Goal: Information Seeking & Learning: Learn about a topic

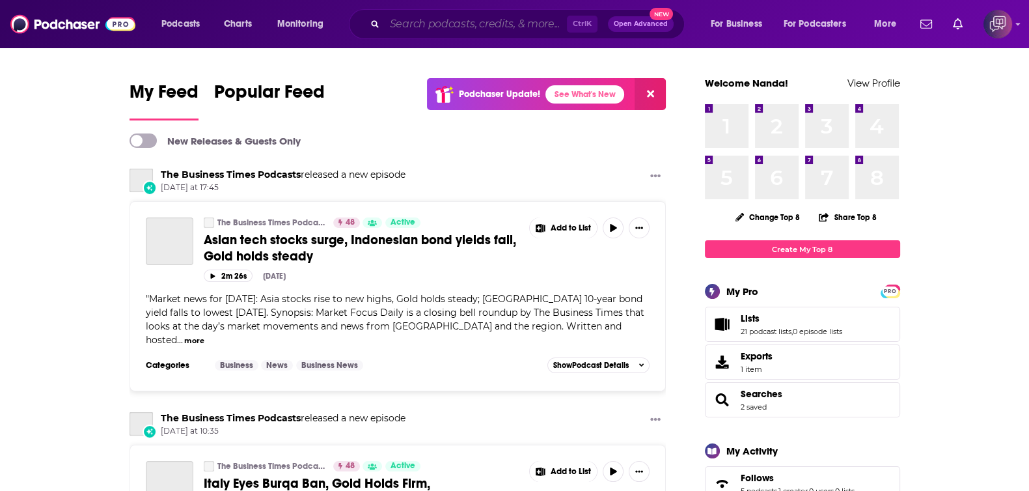
click at [410, 21] on input "Search podcasts, credits, & more..." at bounding box center [476, 24] width 182 height 21
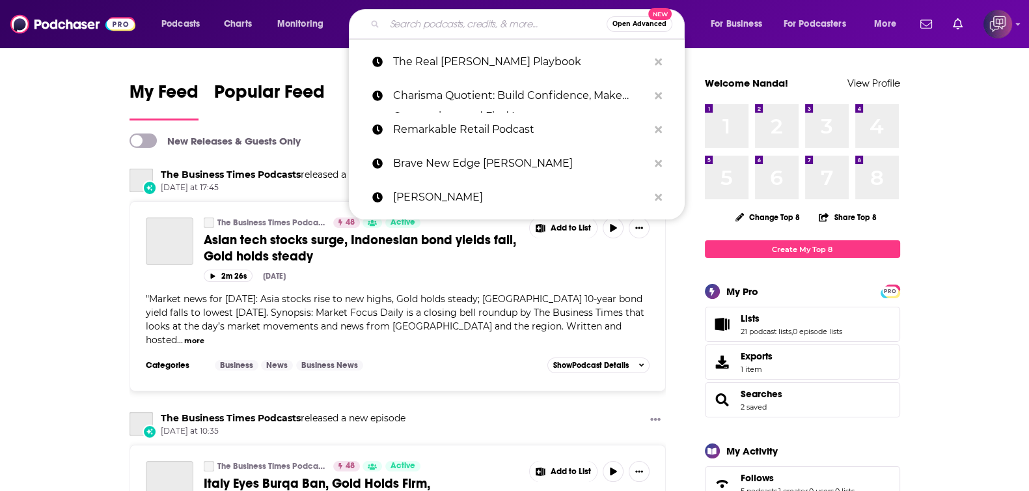
paste input "The K-Earth 101 Morning Show with [PERSON_NAME] & [PERSON_NAME] Podcast"
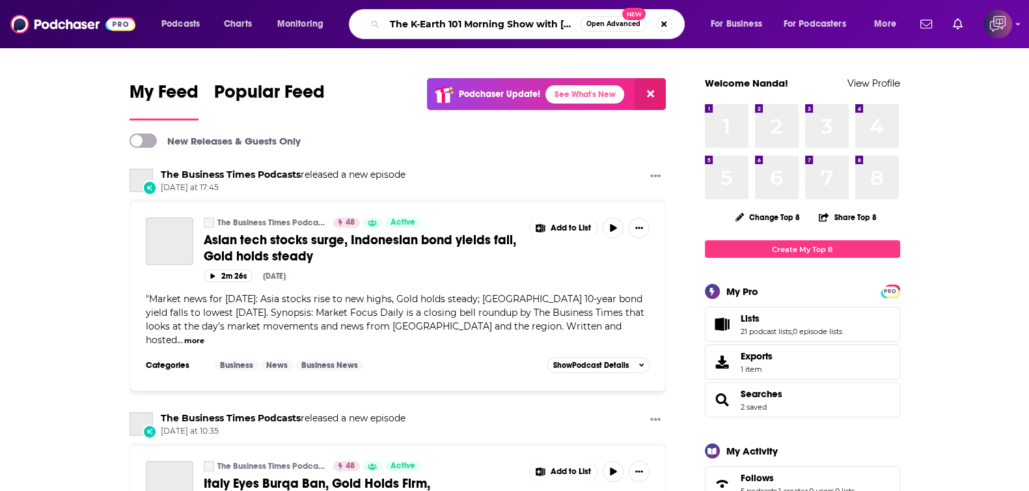
scroll to position [0, 80]
type input "The K-Earth 101 Morning Show with [PERSON_NAME] & [PERSON_NAME] Podcast"
click at [604, 29] on button "Open Advanced New" at bounding box center [614, 24] width 66 height 16
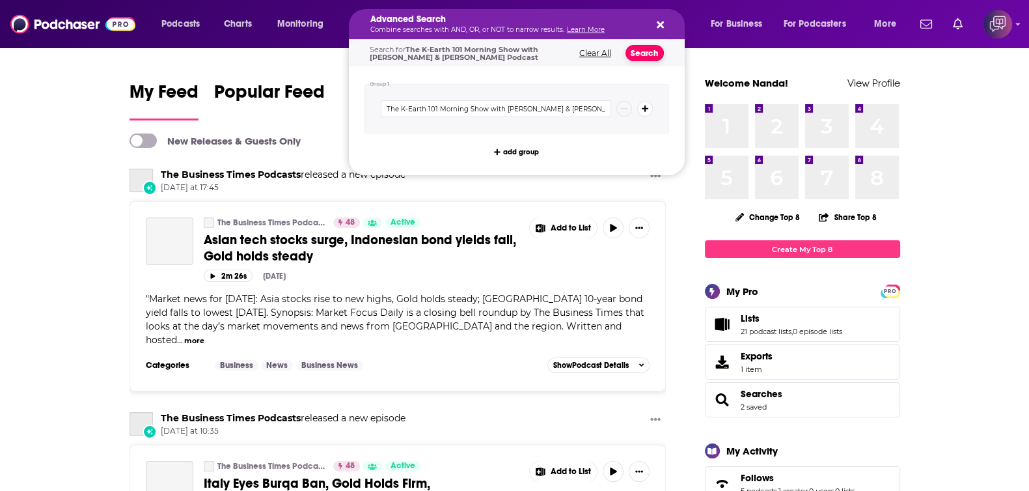
click at [631, 52] on button "Search" at bounding box center [645, 53] width 38 height 16
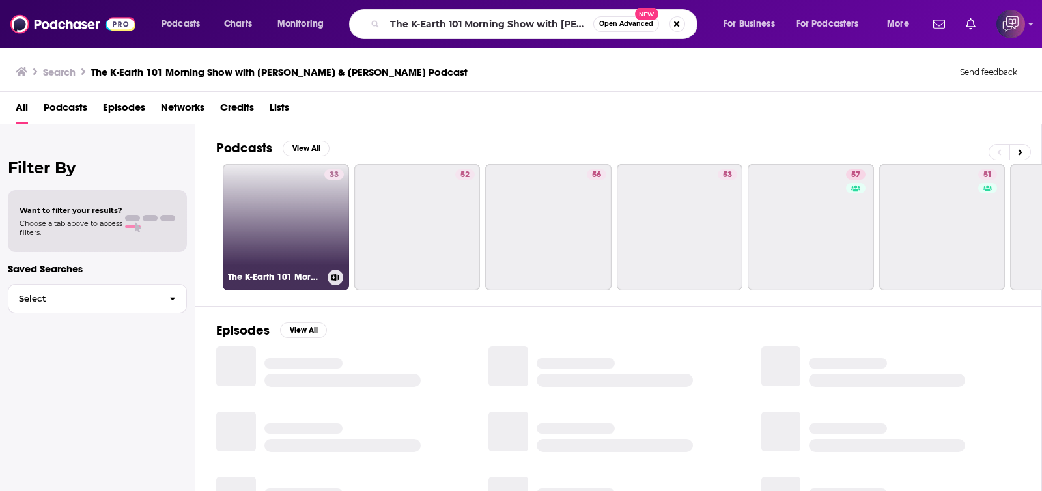
click at [312, 220] on link "33 The K-Earth 101 Morning Show with [PERSON_NAME] & [PERSON_NAME] Podcast" at bounding box center [286, 227] width 126 height 126
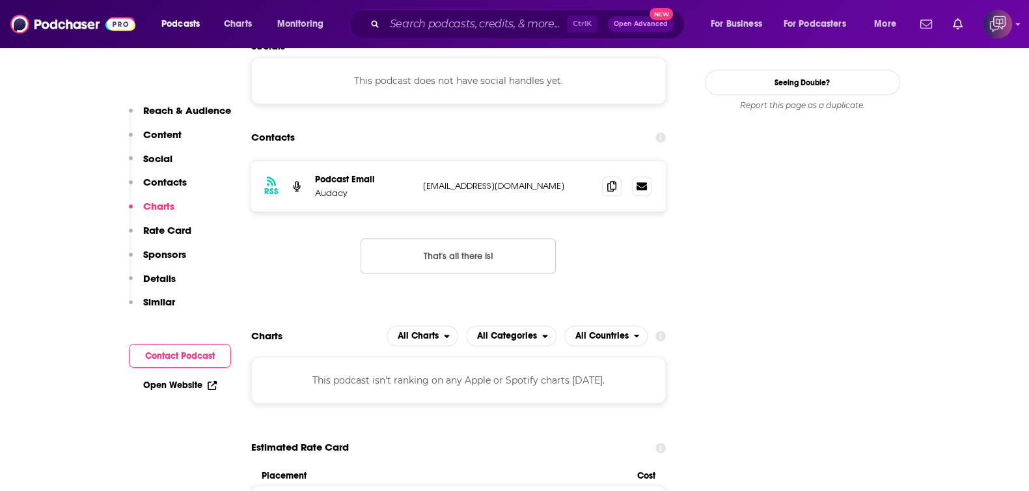
scroll to position [1220, 0]
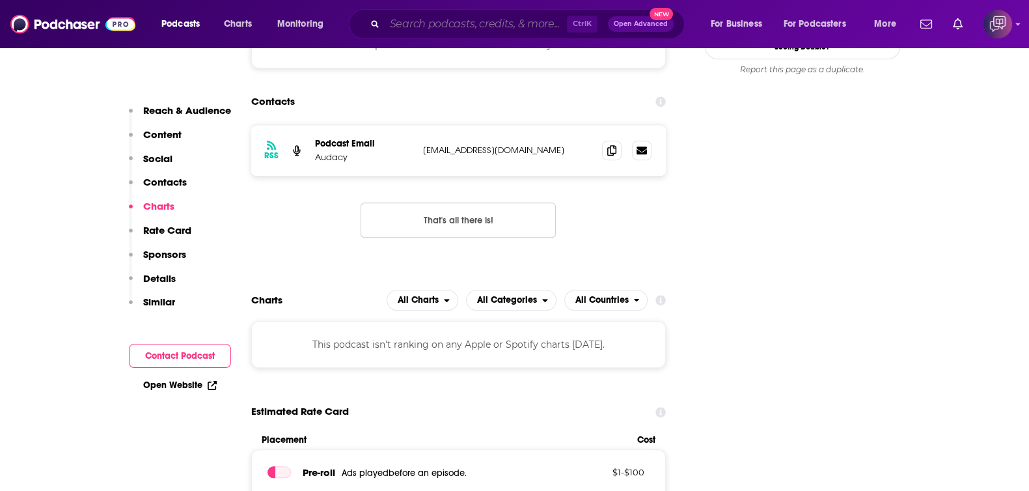
click at [469, 21] on input "Search podcasts, credits, & more..." at bounding box center [476, 24] width 182 height 21
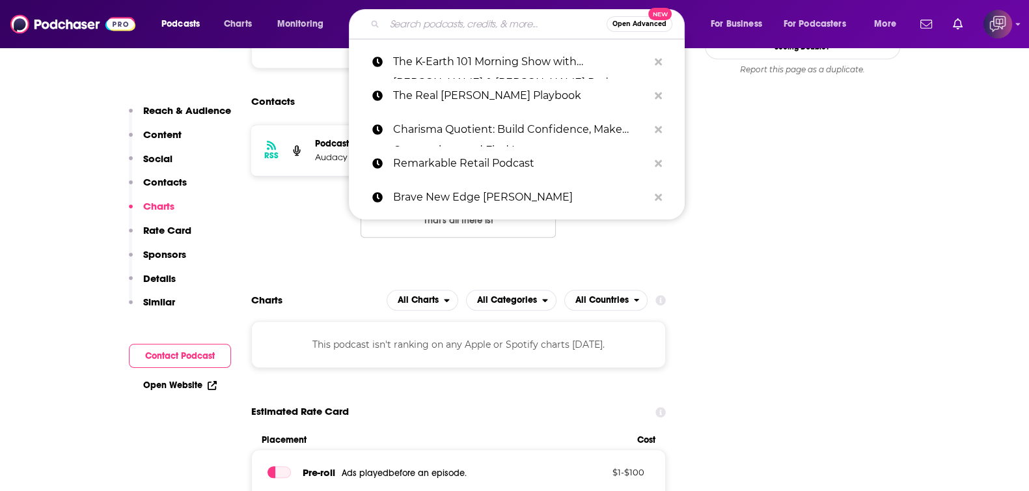
paste input "Deer Park Dharmacast"
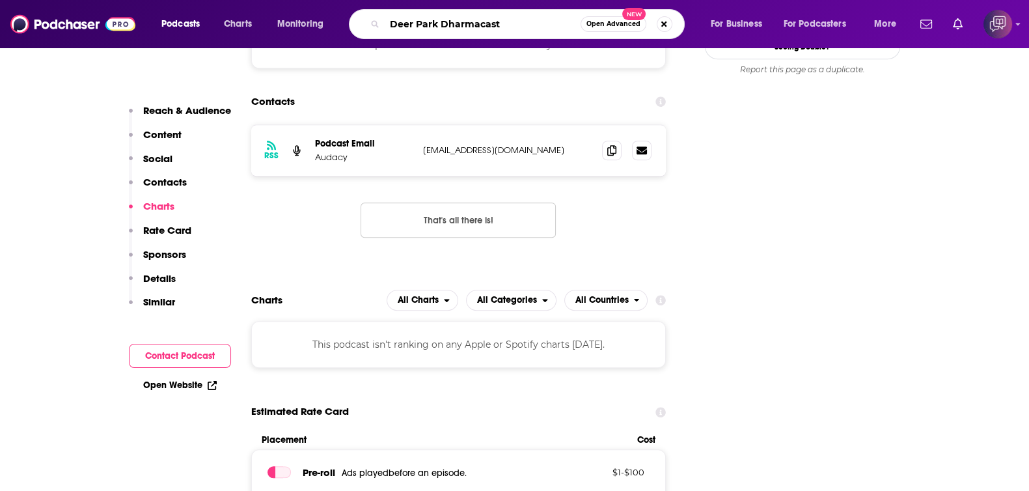
type input "Deer Park Dharmacast"
click at [622, 27] on span "Open Advanced" at bounding box center [614, 24] width 54 height 7
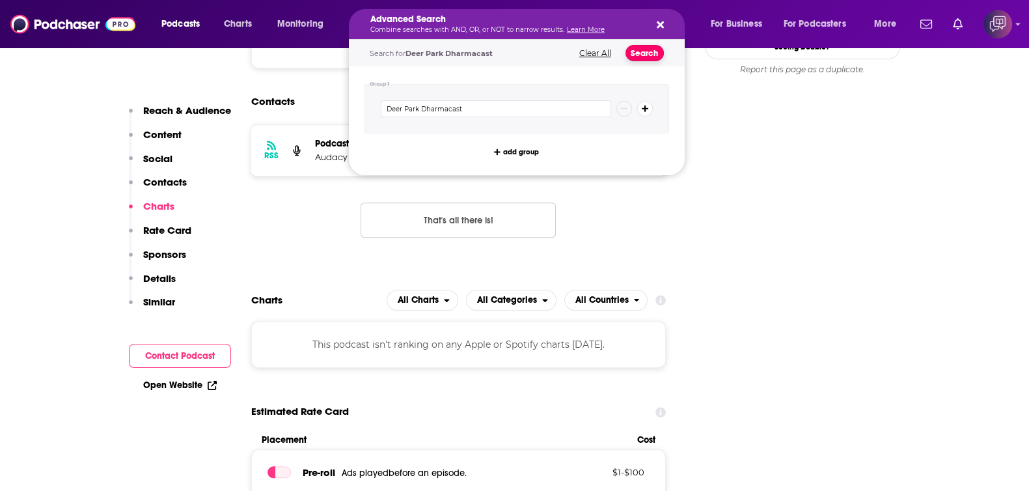
click at [639, 50] on button "Search" at bounding box center [645, 53] width 38 height 16
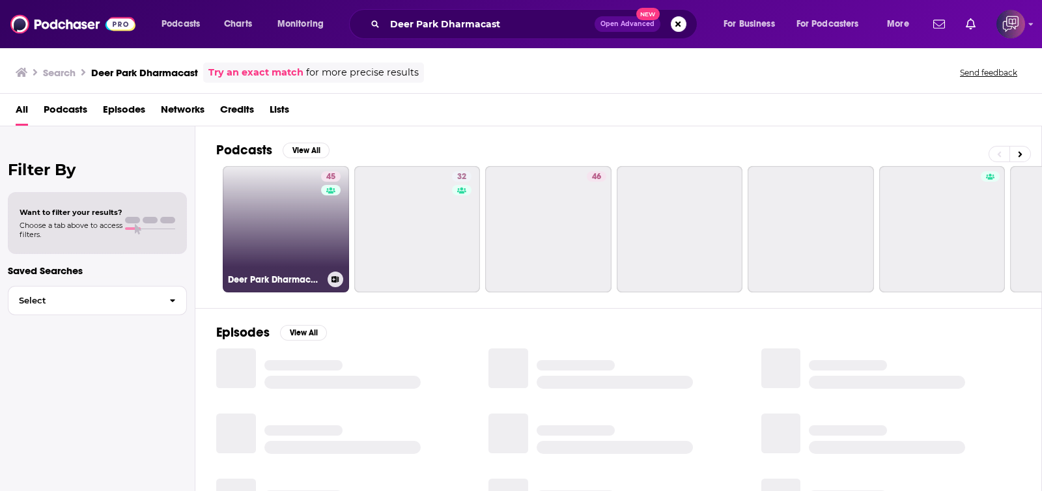
click at [305, 257] on link "45 Deer Park Dharmacast" at bounding box center [286, 229] width 126 height 126
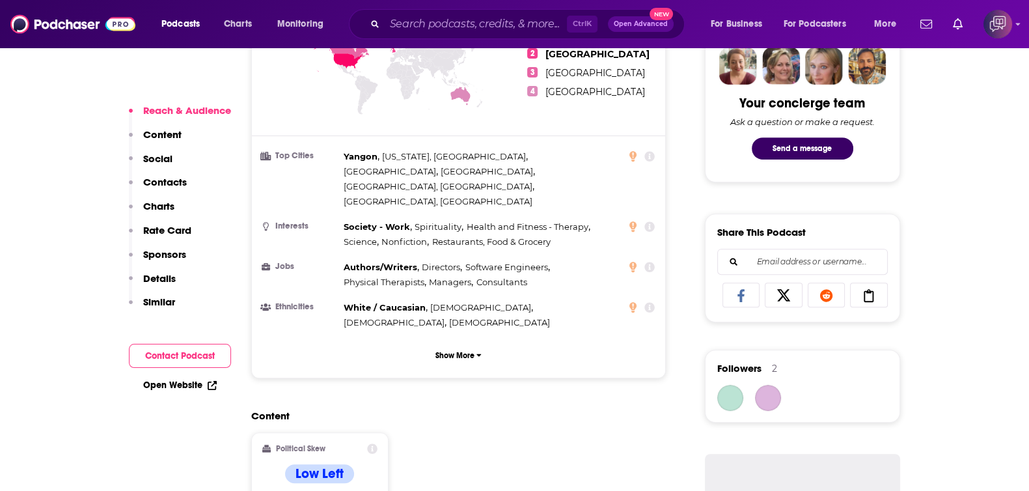
scroll to position [977, 0]
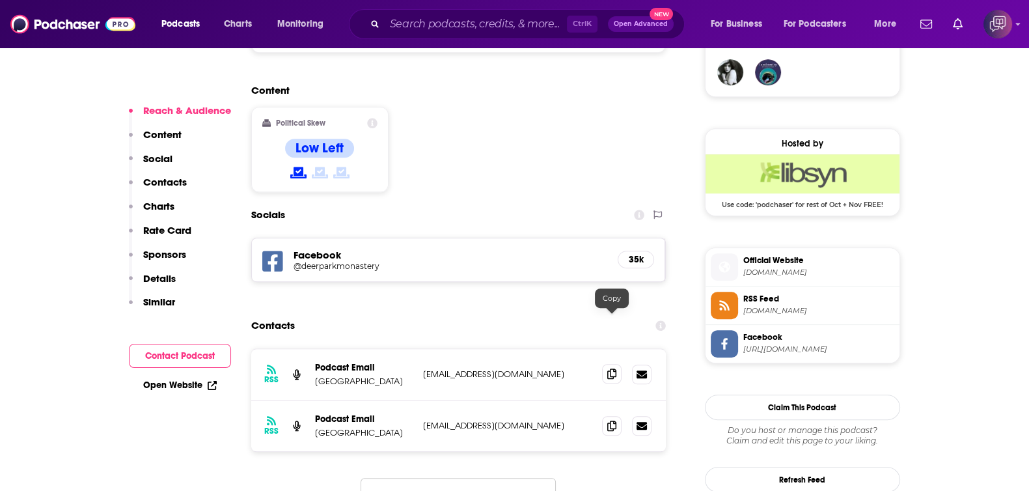
click at [609, 364] on span at bounding box center [612, 374] width 20 height 20
click at [534, 24] on input "Search podcasts, credits, & more..." at bounding box center [476, 24] width 182 height 21
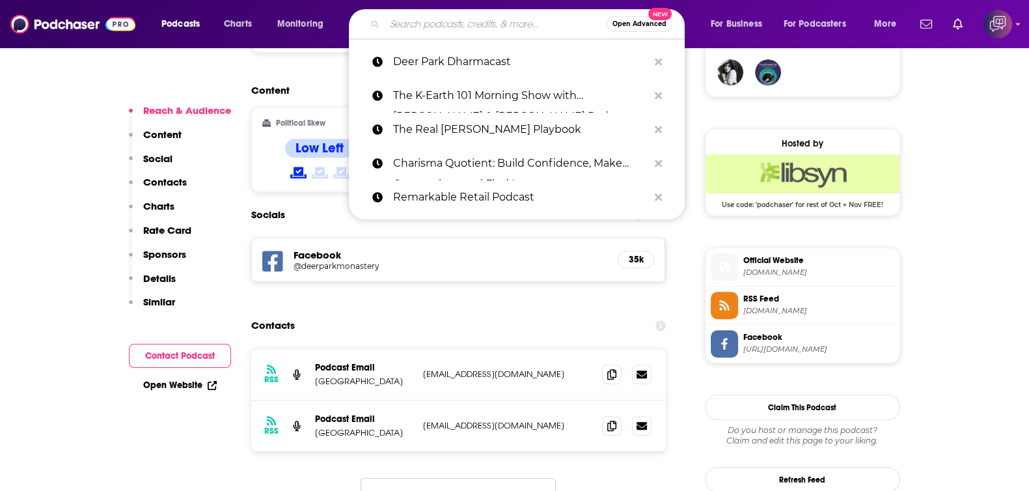
paste input "Amazing Wildlife: A [GEOGRAPHIC_DATA] Podcast"
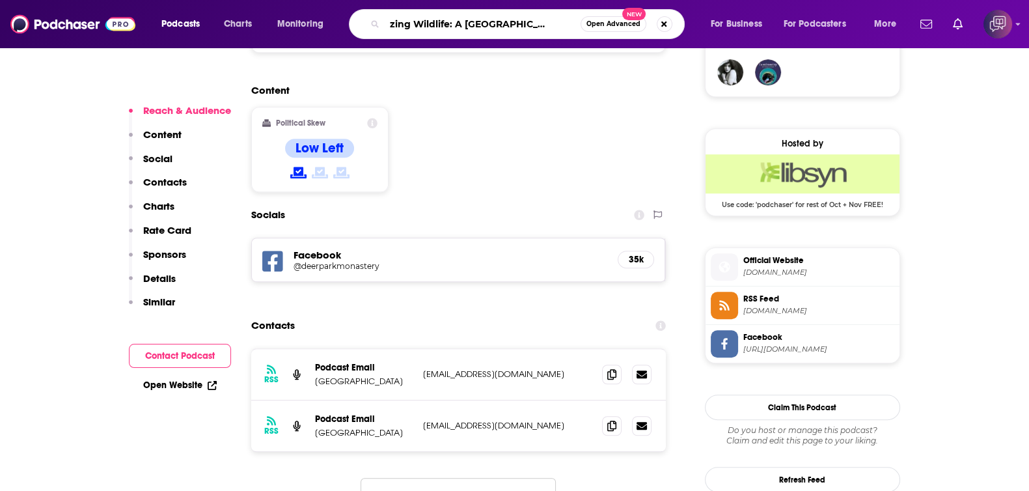
type input "Amazing Wildlife: A [GEOGRAPHIC_DATA] Podcast"
click at [599, 27] on span "Open Advanced" at bounding box center [614, 24] width 54 height 7
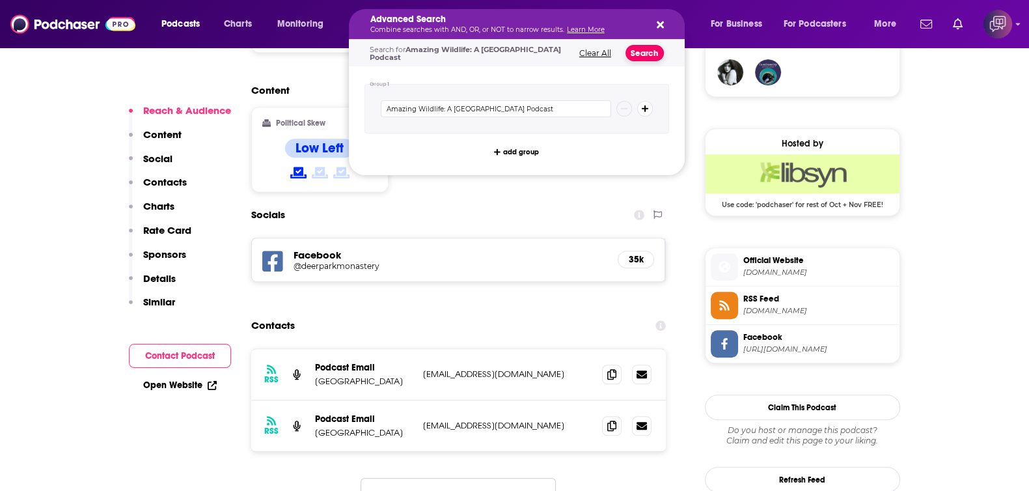
click at [645, 57] on button "Search" at bounding box center [645, 53] width 38 height 16
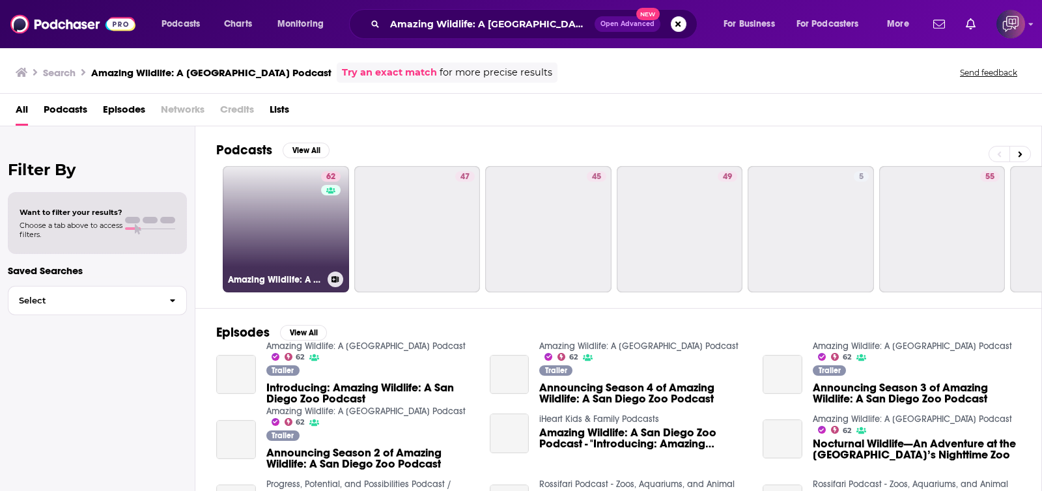
click at [277, 219] on link "62 Amazing Wildlife: A San Diego Zoo Podcast" at bounding box center [286, 229] width 126 height 126
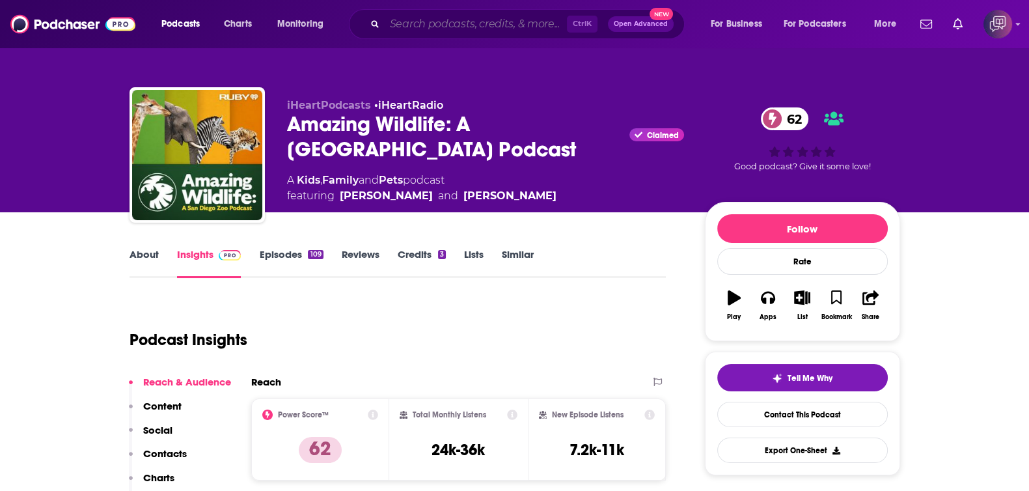
click at [450, 22] on input "Search podcasts, credits, & more..." at bounding box center [476, 24] width 182 height 21
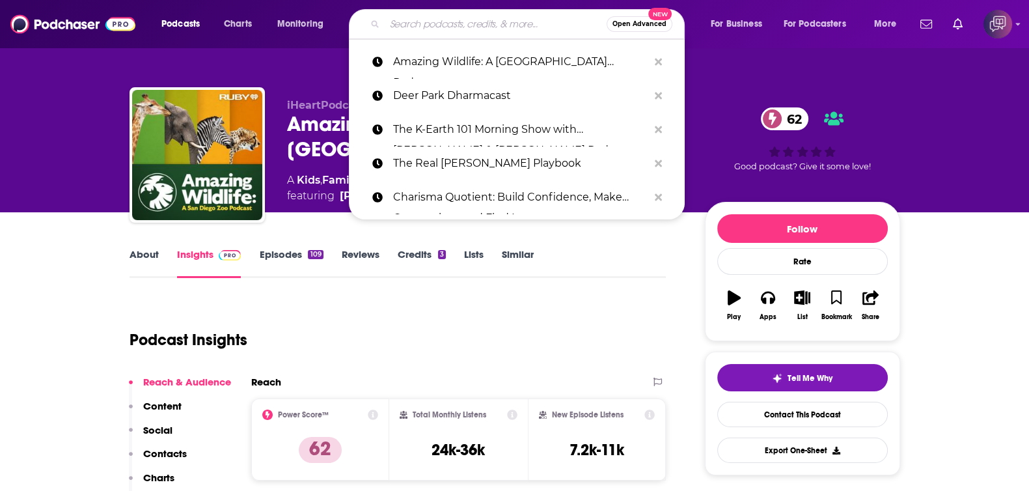
paste input "Switch4Good"
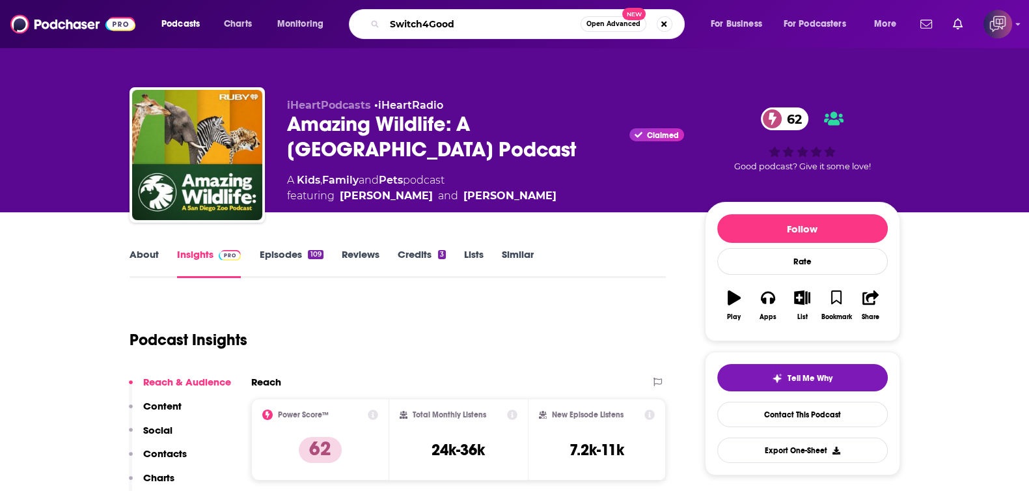
type input "Switch4Good"
click at [596, 25] on span "Open Advanced" at bounding box center [614, 24] width 54 height 7
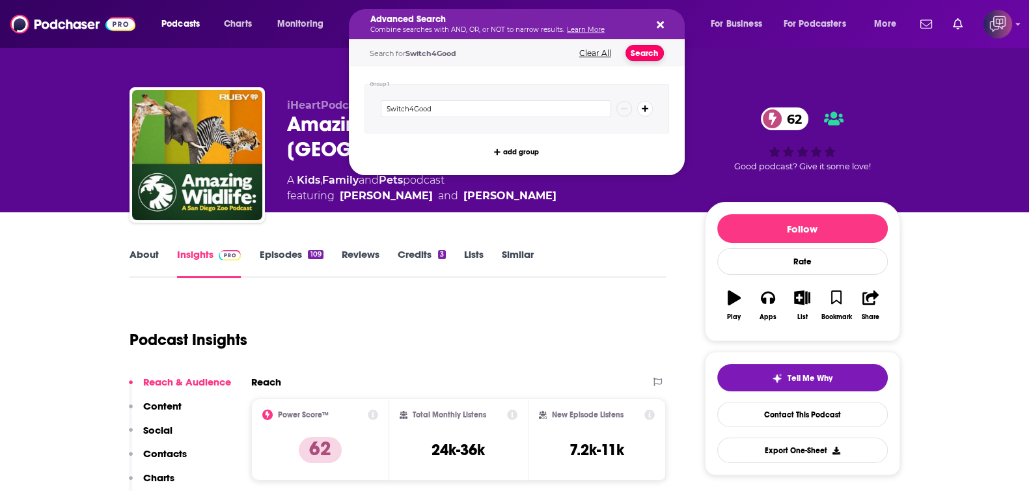
click at [658, 51] on button "Search" at bounding box center [645, 53] width 38 height 16
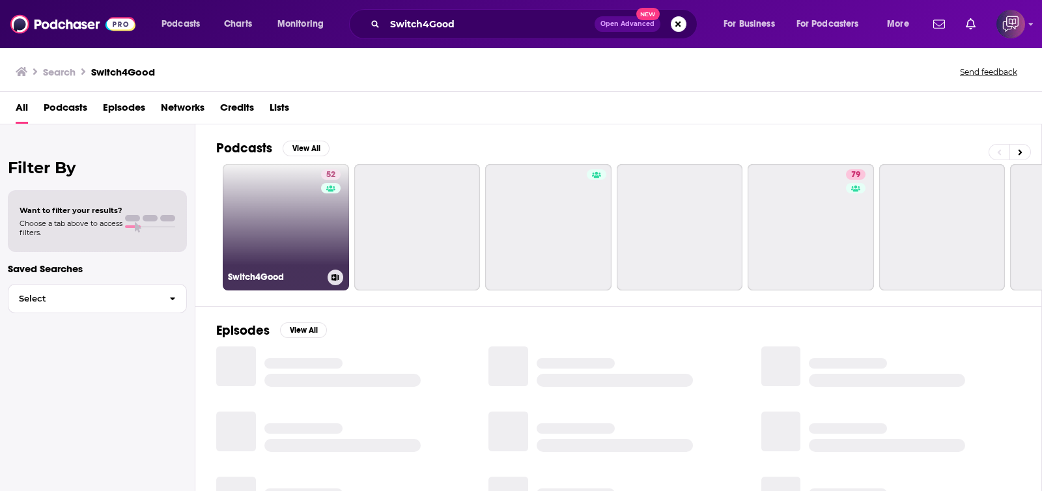
click at [272, 252] on link "52 Switch4Good" at bounding box center [286, 227] width 126 height 126
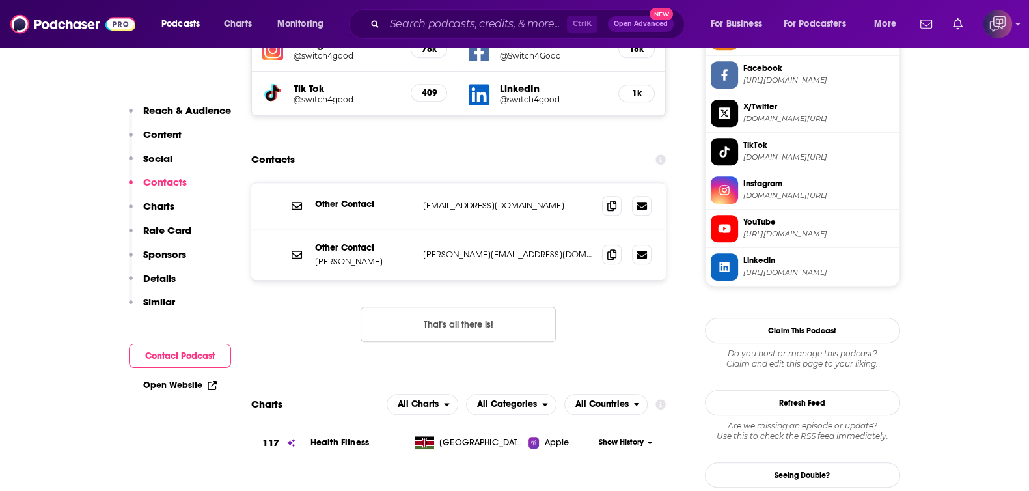
scroll to position [1220, 0]
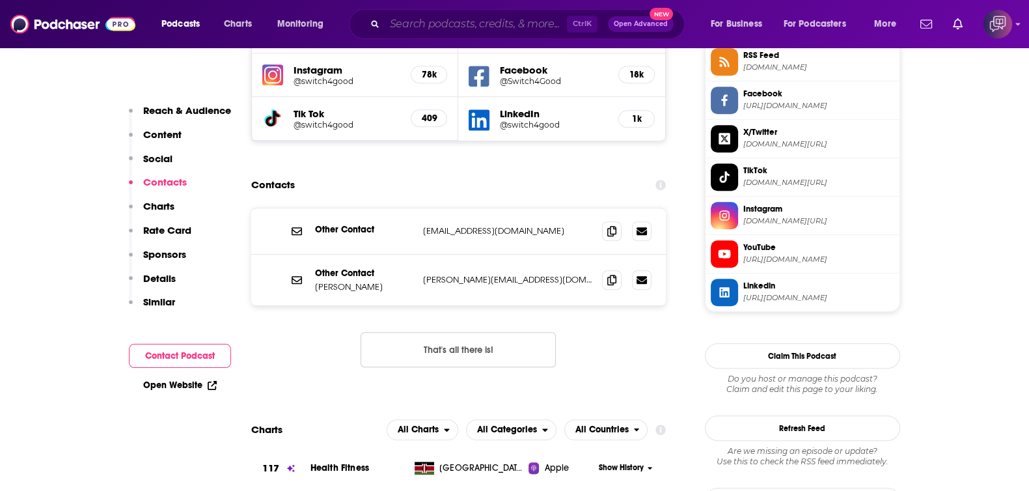
drag, startPoint x: 473, startPoint y: 32, endPoint x: 539, endPoint y: 36, distance: 65.9
click at [474, 32] on input "Search podcasts, credits, & more..." at bounding box center [476, 24] width 182 height 21
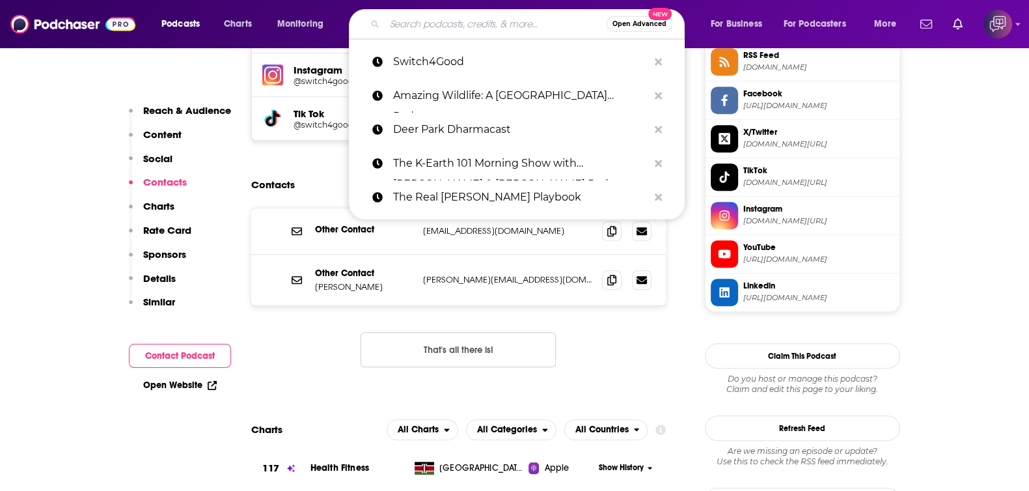
paste input "ON THE ROAD with MR CA WINE"
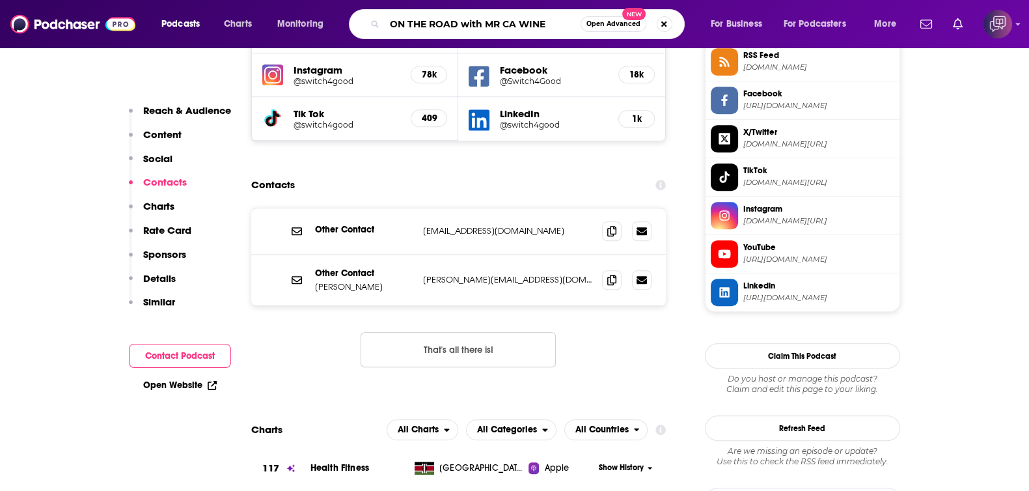
type input "ON THE ROAD with MR CA WINE"
click at [627, 32] on div "ON THE ROAD with MR CA WINE Open Advanced New" at bounding box center [517, 24] width 336 height 30
click at [620, 21] on span "Open Advanced" at bounding box center [614, 24] width 54 height 7
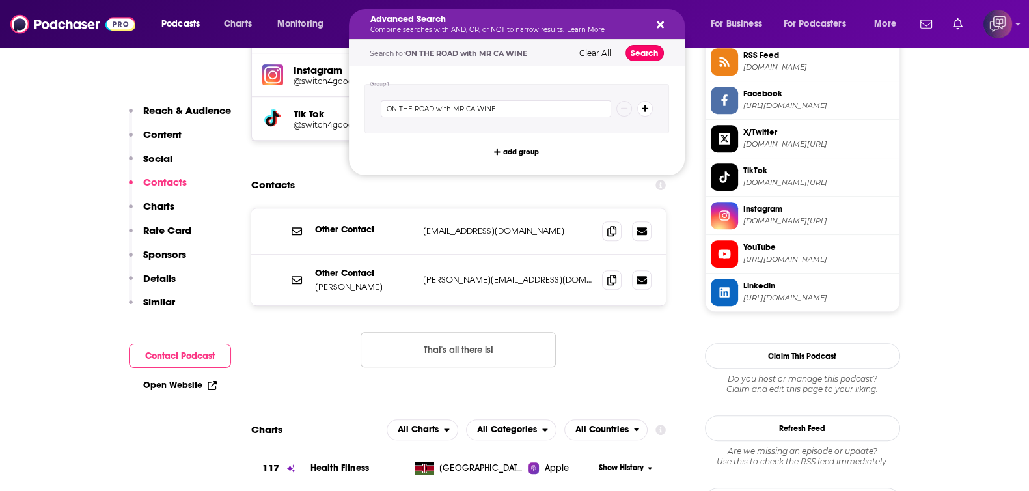
click at [654, 56] on button "Search" at bounding box center [645, 53] width 38 height 16
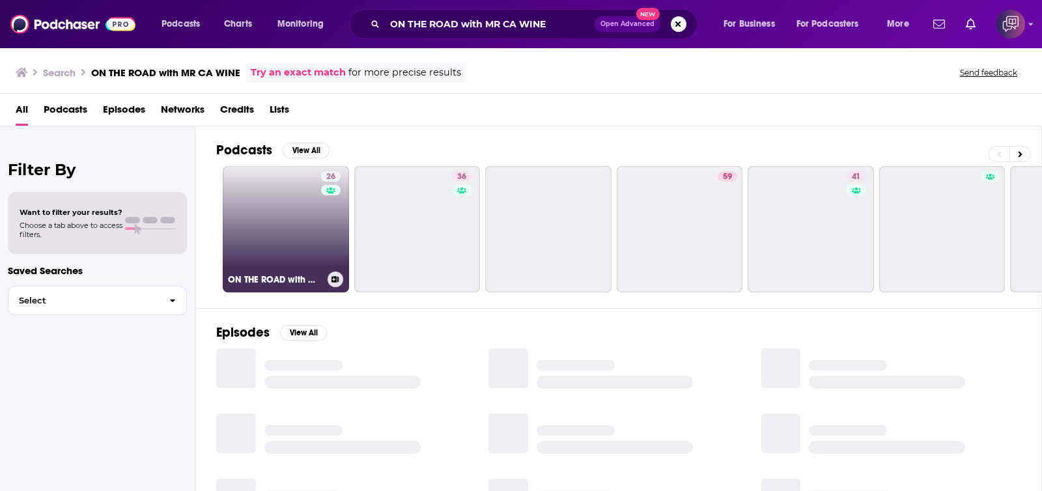
click at [293, 252] on link "26 ON THE ROAD with MR CA WINE" at bounding box center [286, 229] width 126 height 126
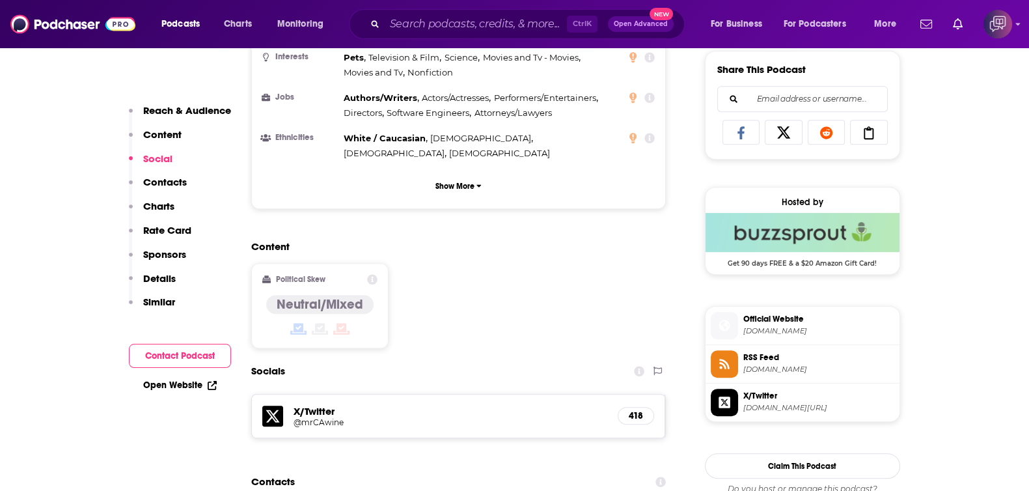
scroll to position [1220, 0]
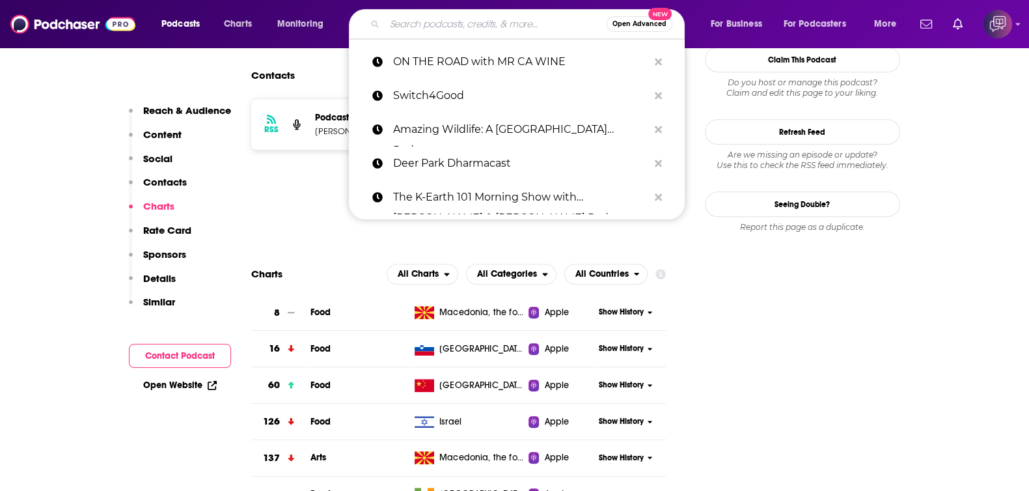
click at [477, 25] on input "Search podcasts, credits, & more..." at bounding box center [496, 24] width 222 height 21
paste input "[US_STATE] Highways: Route by Route"
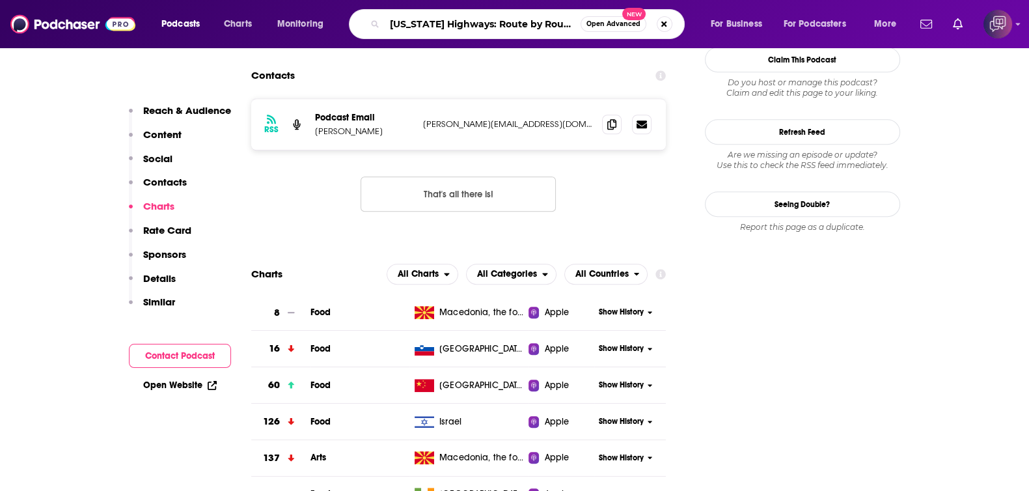
type input "[US_STATE] Highways: Route by Route"
click at [607, 18] on button "Open Advanced New" at bounding box center [614, 24] width 66 height 16
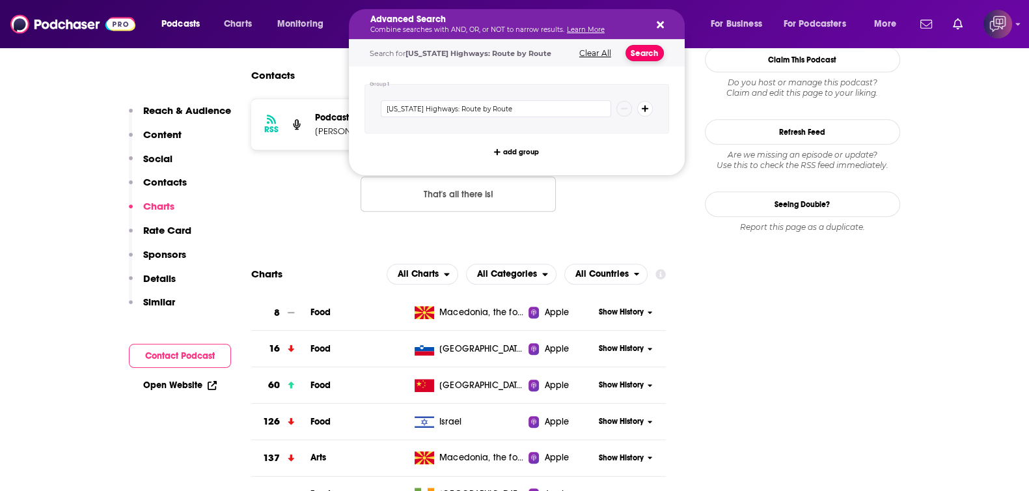
click at [637, 51] on button "Search" at bounding box center [645, 53] width 38 height 16
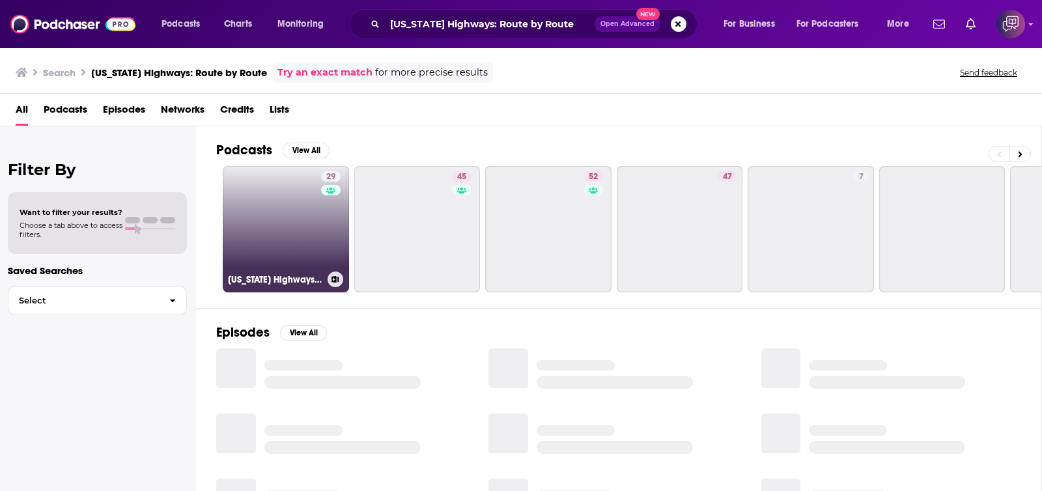
click at [274, 229] on link "29 [US_STATE] Highways: Route by Route" at bounding box center [286, 229] width 126 height 126
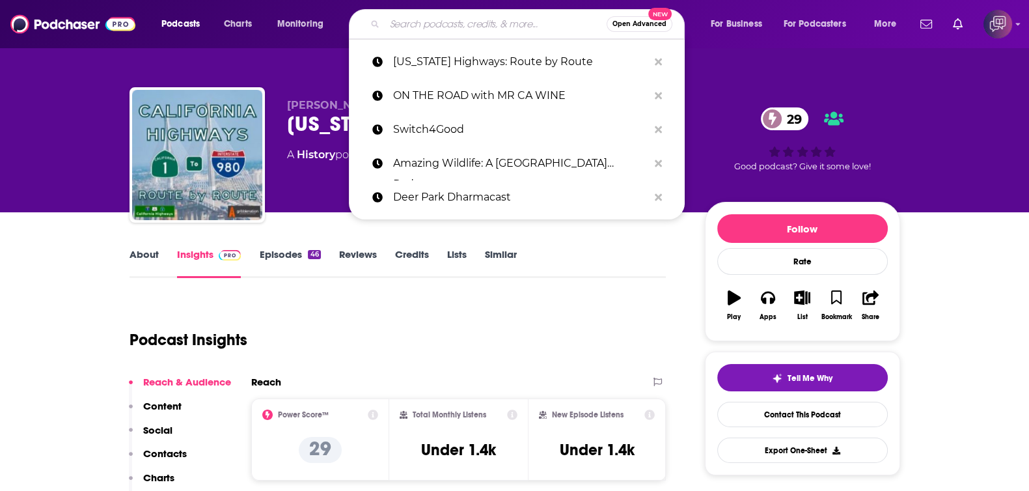
click at [425, 33] on input "Search podcasts, credits, & more..." at bounding box center [496, 24] width 222 height 21
paste input "Therapist Deserve Abundance"
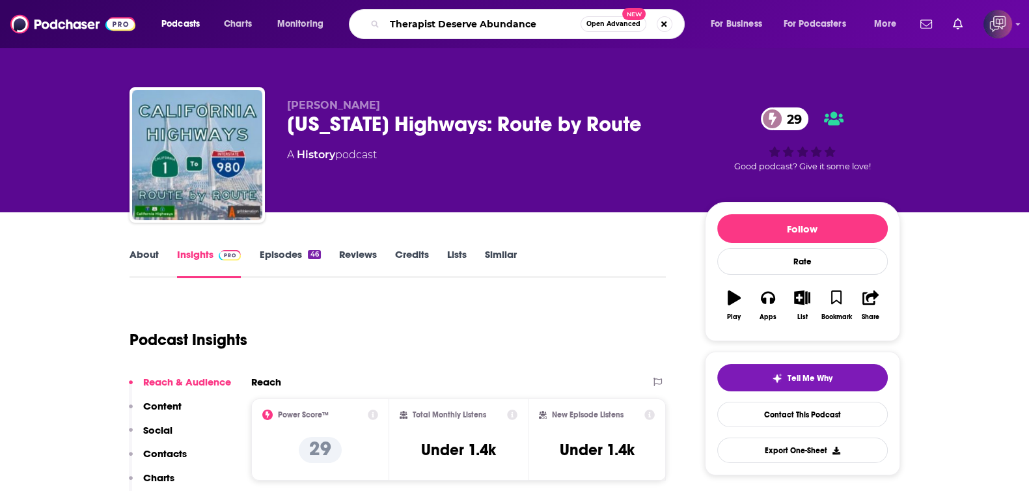
type input "Therapist Deserve Abundance"
click at [600, 31] on button "Open Advanced New" at bounding box center [614, 24] width 66 height 16
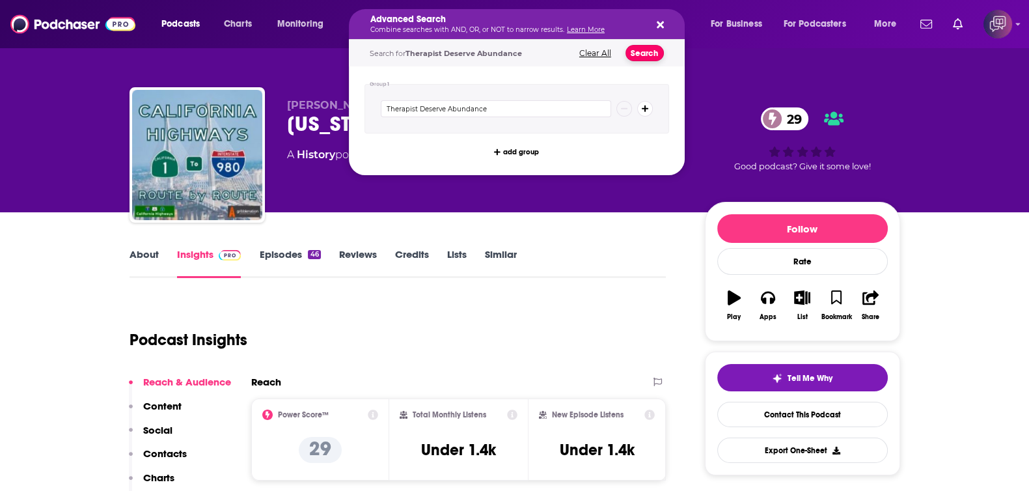
click at [642, 50] on button "Search" at bounding box center [645, 53] width 38 height 16
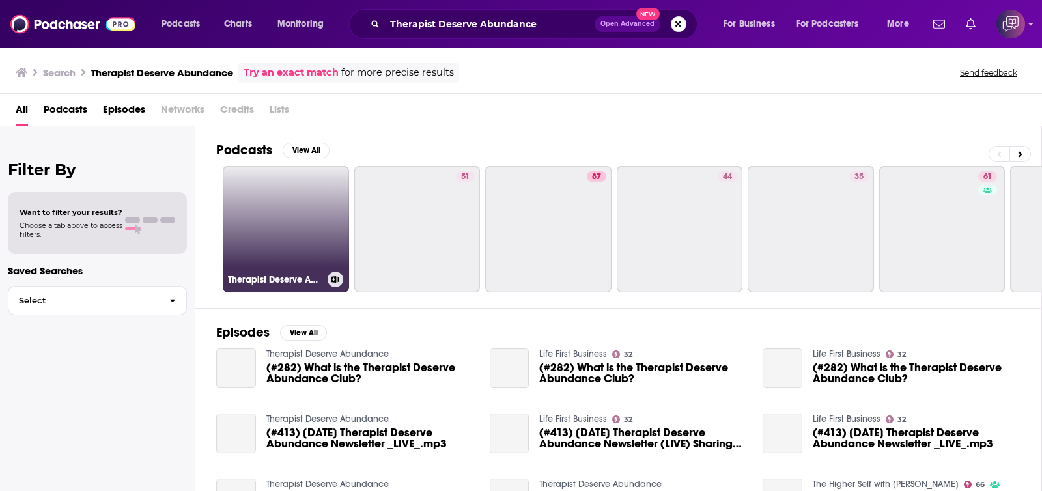
click at [284, 223] on link "Therapist Deserve Abundance" at bounding box center [286, 229] width 126 height 126
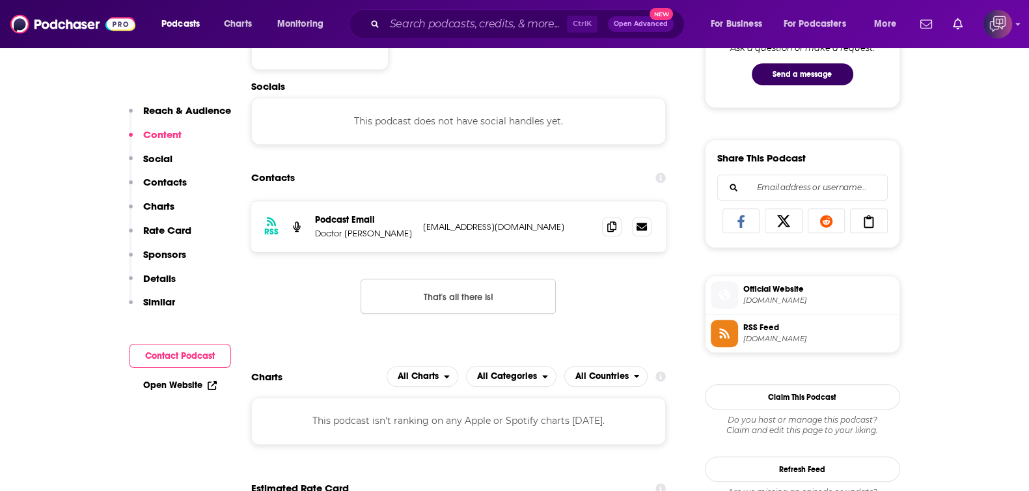
scroll to position [814, 0]
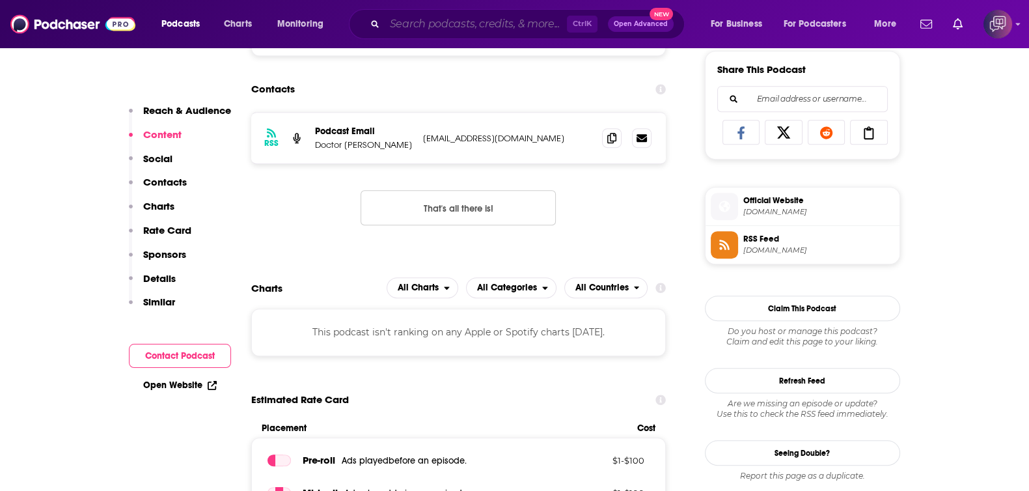
click at [452, 21] on input "Search podcasts, credits, & more..." at bounding box center [476, 24] width 182 height 21
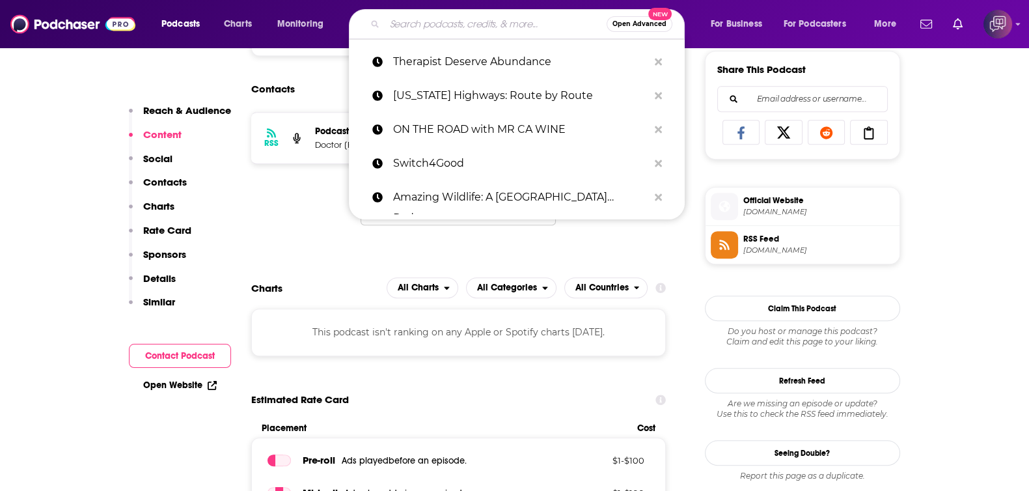
paste input "Pursuing [DEMOGRAPHIC_DATA] with [PERSON_NAME]"
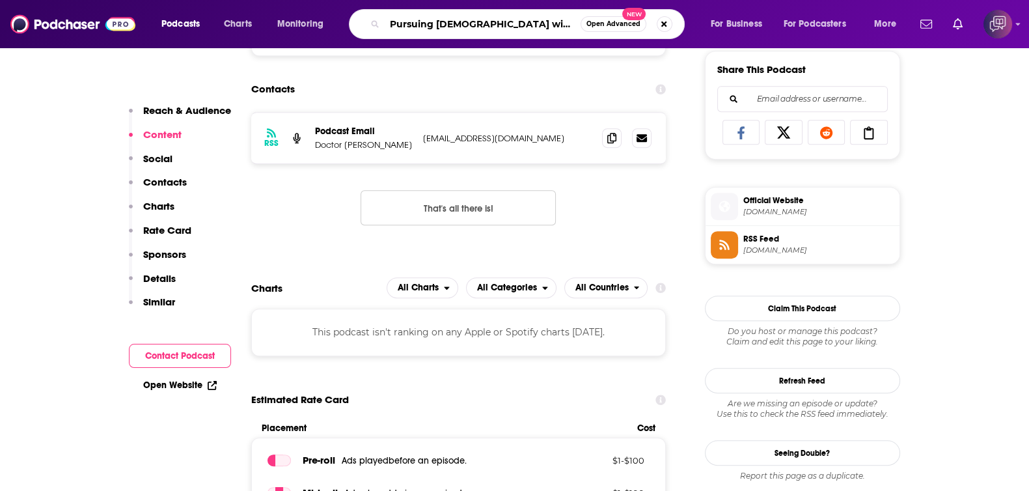
type input "Pursuing [DEMOGRAPHIC_DATA] with [PERSON_NAME]"
click at [608, 22] on span "Open Advanced" at bounding box center [614, 24] width 54 height 7
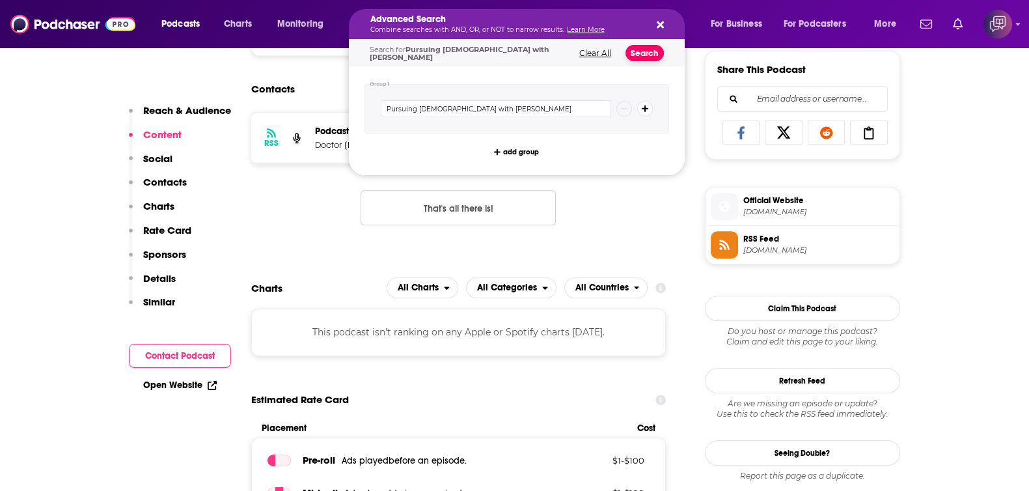
click at [639, 49] on button "Search" at bounding box center [645, 53] width 38 height 16
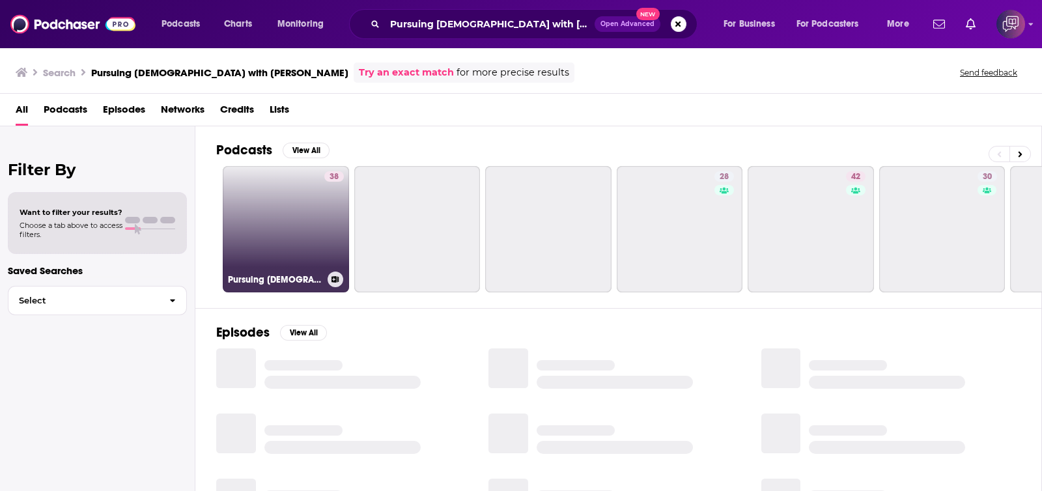
click at [244, 255] on link "38 Pursuing [DEMOGRAPHIC_DATA] with [PERSON_NAME]" at bounding box center [286, 229] width 126 height 126
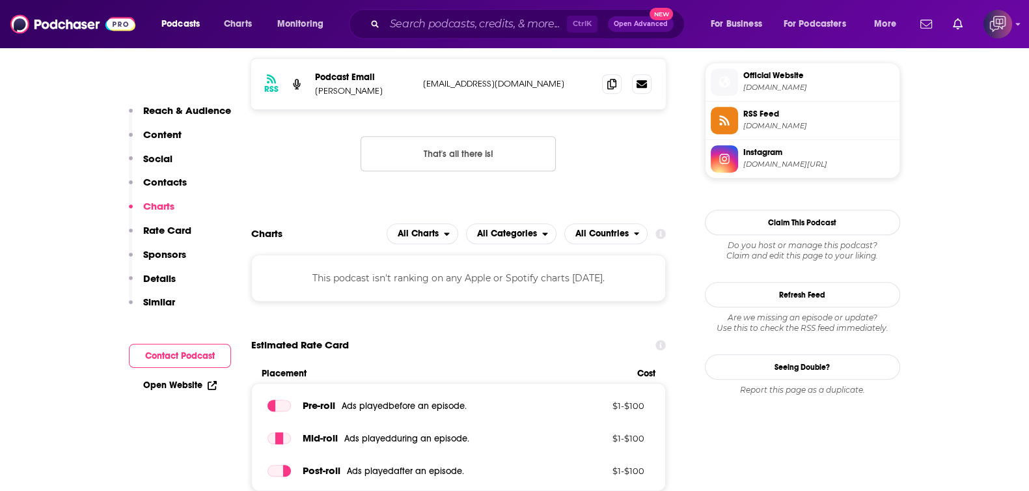
scroll to position [977, 0]
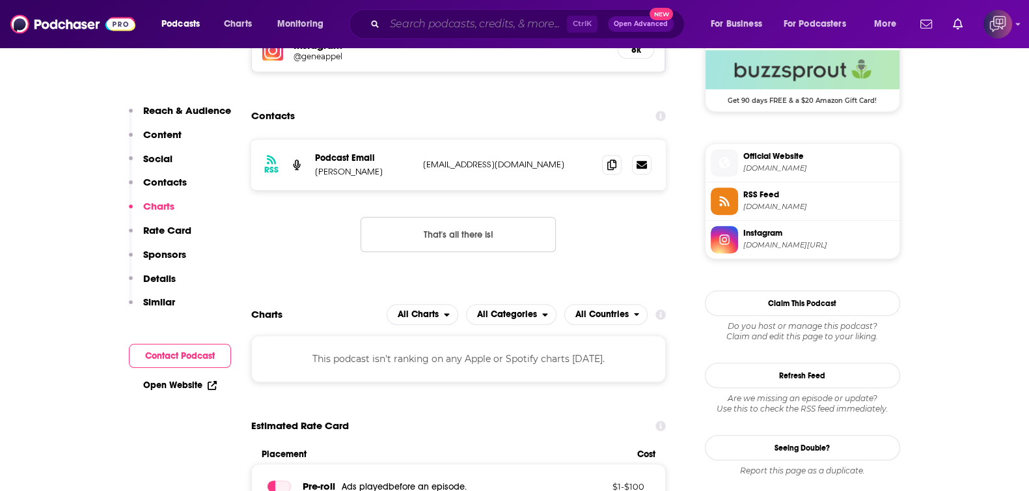
click at [452, 20] on input "Search podcasts, credits, & more..." at bounding box center [476, 24] width 182 height 21
paste input "High Truths on Drugs and Addiction"
type input "High Truths on Drugs and Addiction"
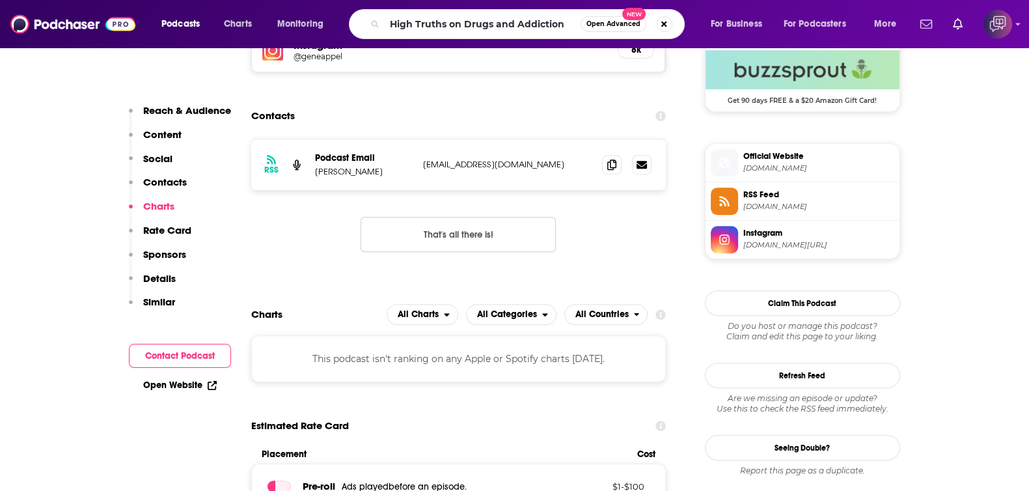
click at [604, 21] on span "Open Advanced" at bounding box center [614, 24] width 54 height 7
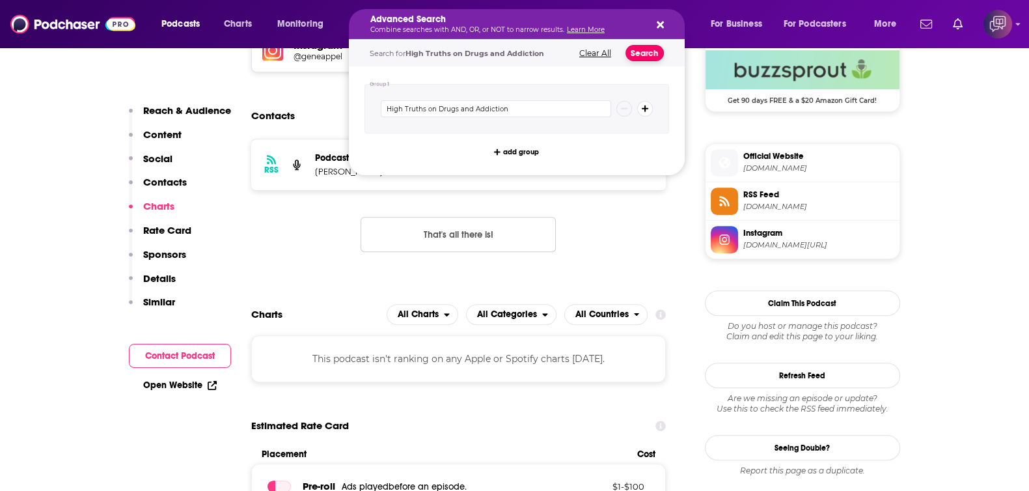
click at [648, 56] on button "Search" at bounding box center [645, 53] width 38 height 16
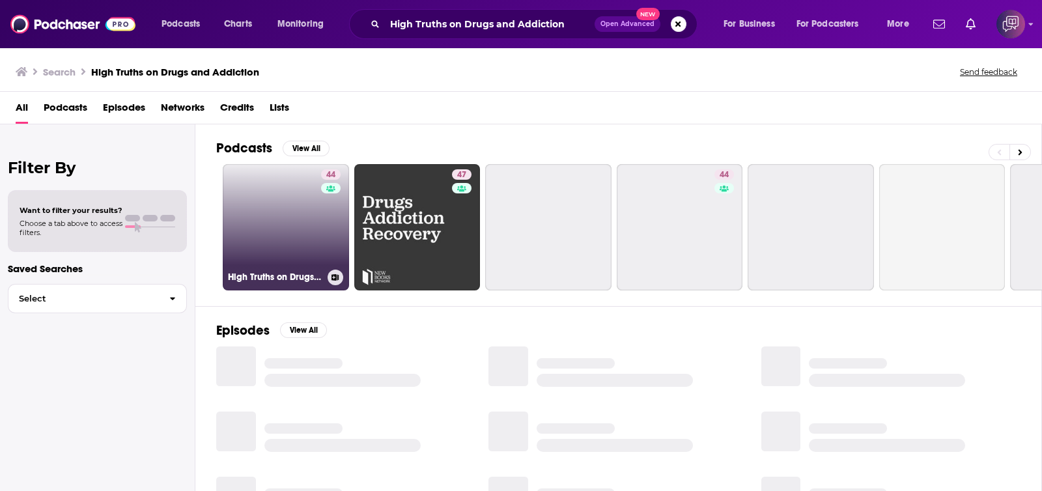
click at [309, 236] on link "44 High Truths on Drugs and Addiction" at bounding box center [286, 227] width 126 height 126
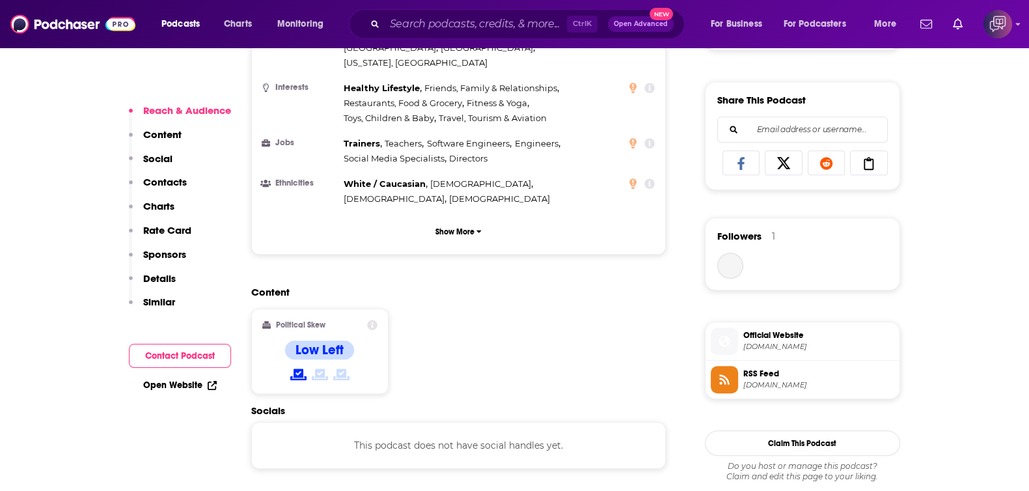
scroll to position [1139, 0]
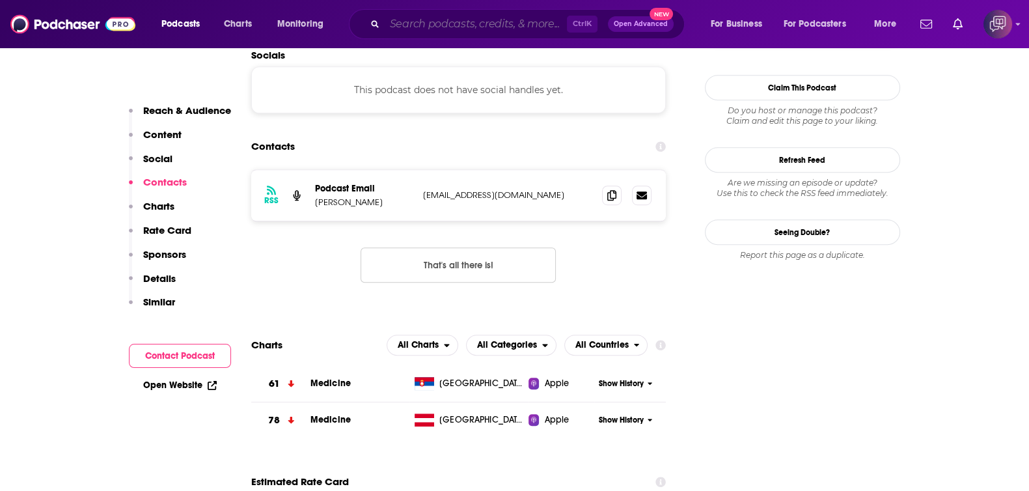
click at [432, 24] on input "Search podcasts, credits, & more..." at bounding box center [476, 24] width 182 height 21
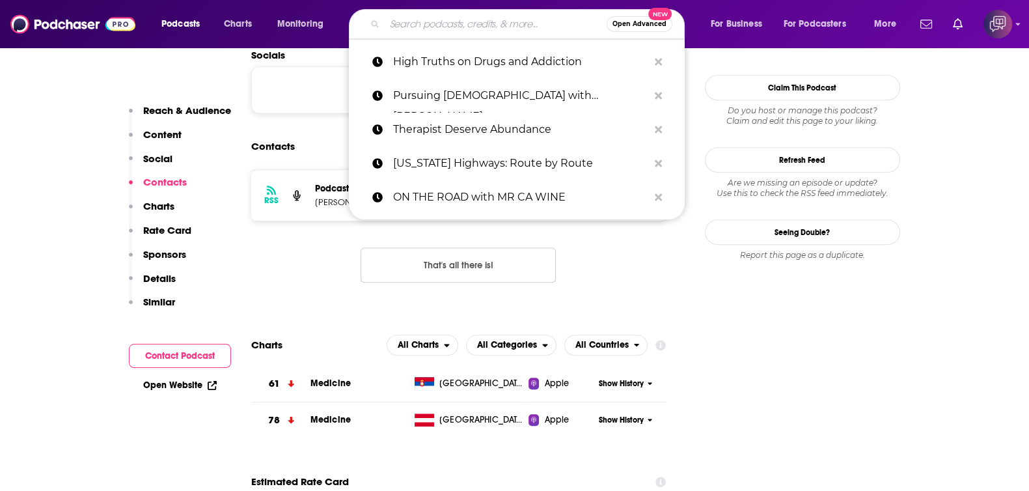
paste input "Holdin’ Court Podcast"
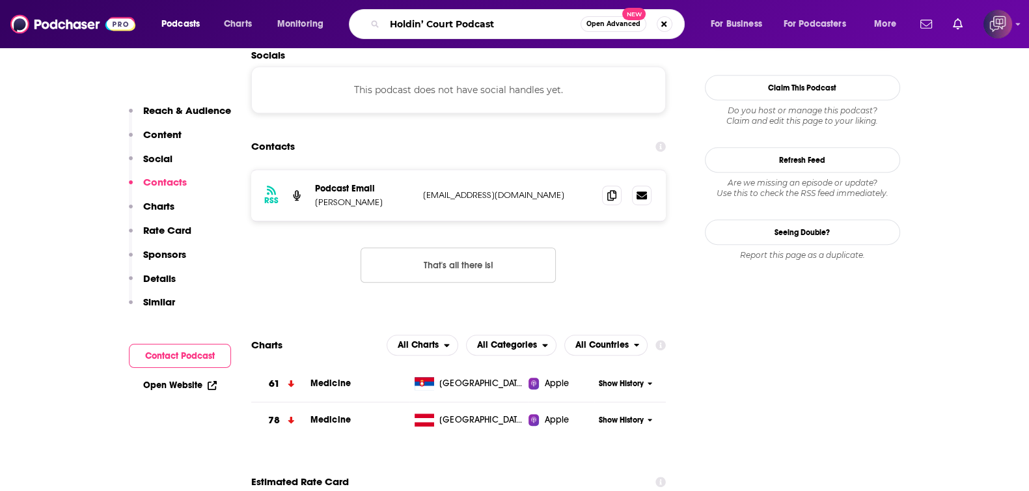
type input "Holdin’ Court Podcast"
click at [622, 26] on span "Open Advanced" at bounding box center [614, 24] width 54 height 7
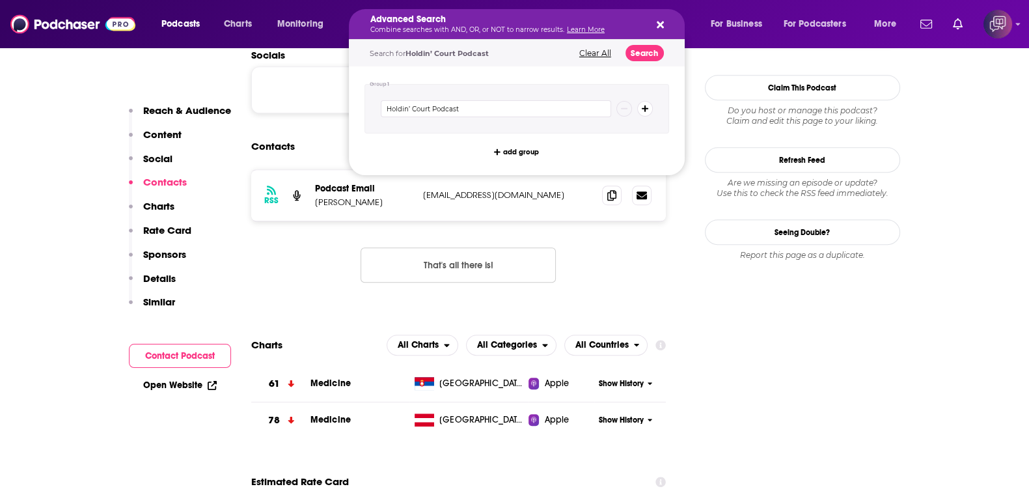
click at [654, 62] on div "Search for Holdin’ Court Podcast Clear All Search" at bounding box center [517, 53] width 336 height 27
click at [652, 58] on button "Search" at bounding box center [645, 53] width 38 height 16
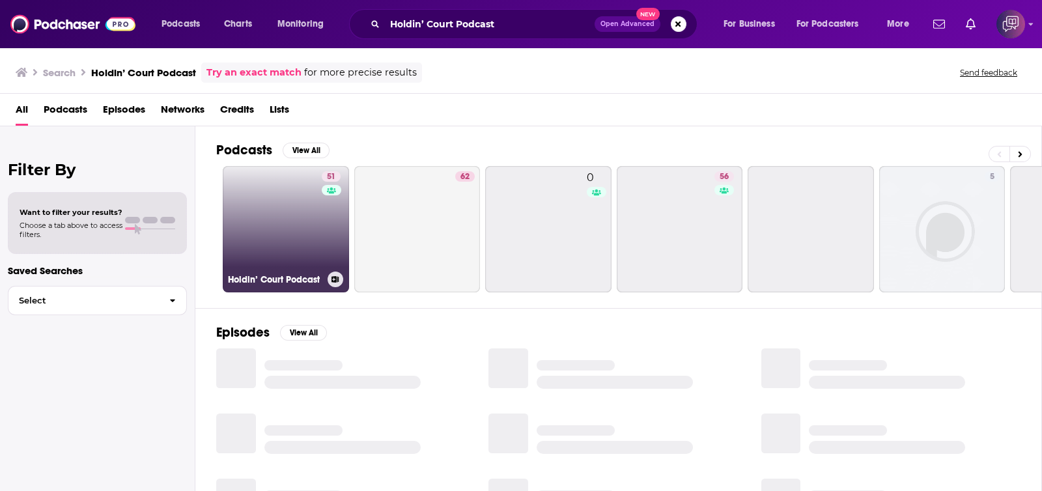
click at [300, 223] on link "51 Holdin’ Court Podcast" at bounding box center [286, 229] width 126 height 126
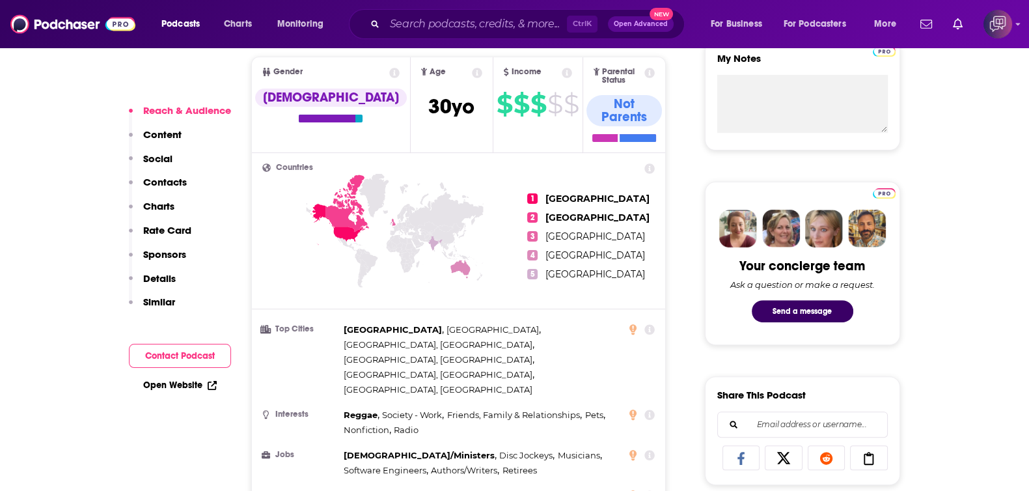
scroll to position [895, 0]
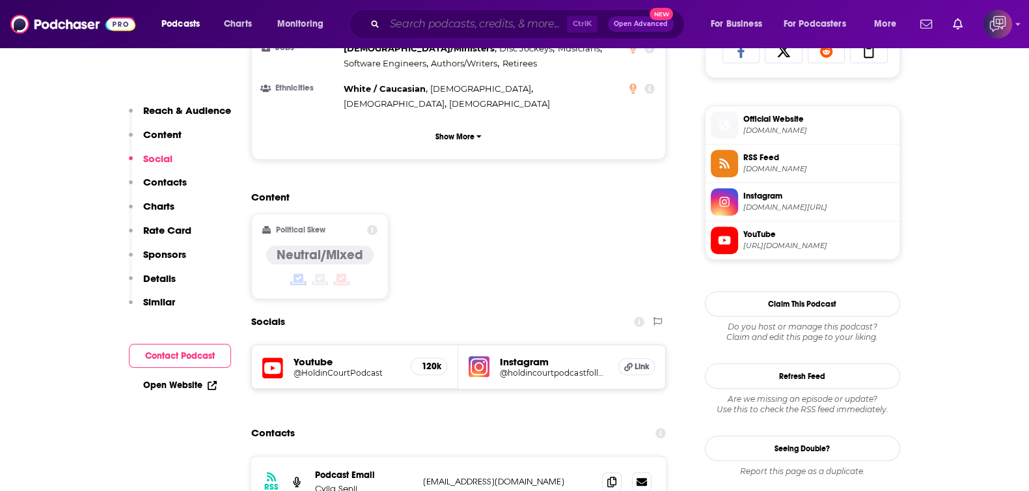
click at [529, 24] on input "Search podcasts, credits, & more..." at bounding box center [476, 24] width 182 height 21
paste input "Vineyard [PERSON_NAME]"
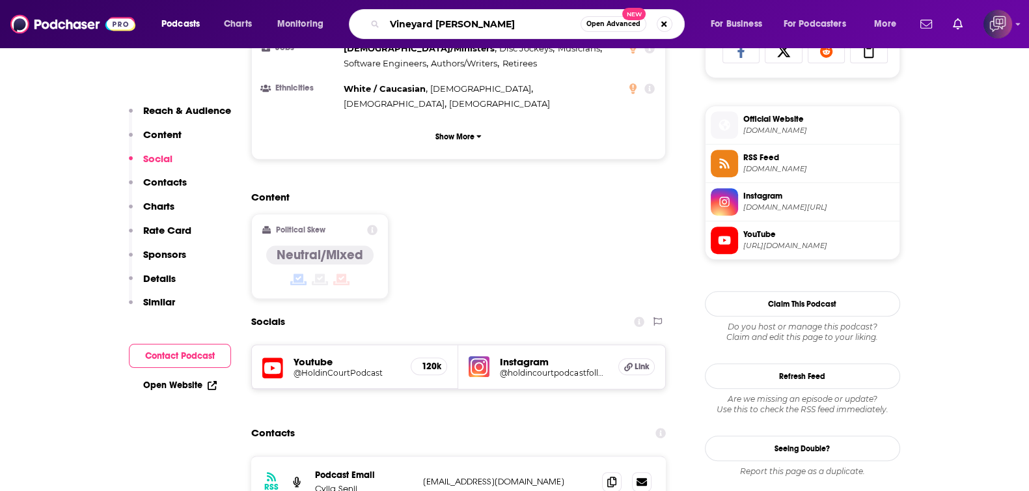
type input "Vineyard [PERSON_NAME]"
click at [600, 18] on button "Open Advanced New" at bounding box center [614, 24] width 66 height 16
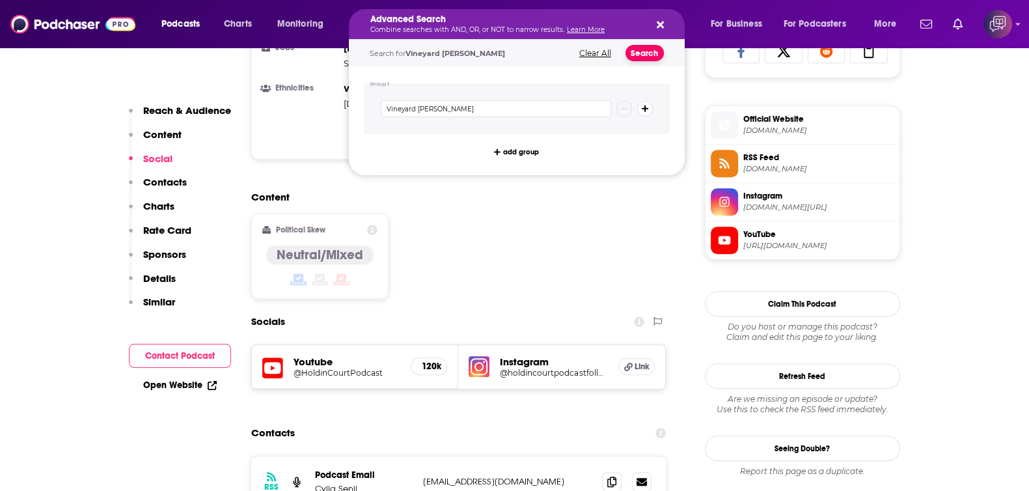
click at [651, 57] on button "Search" at bounding box center [645, 53] width 38 height 16
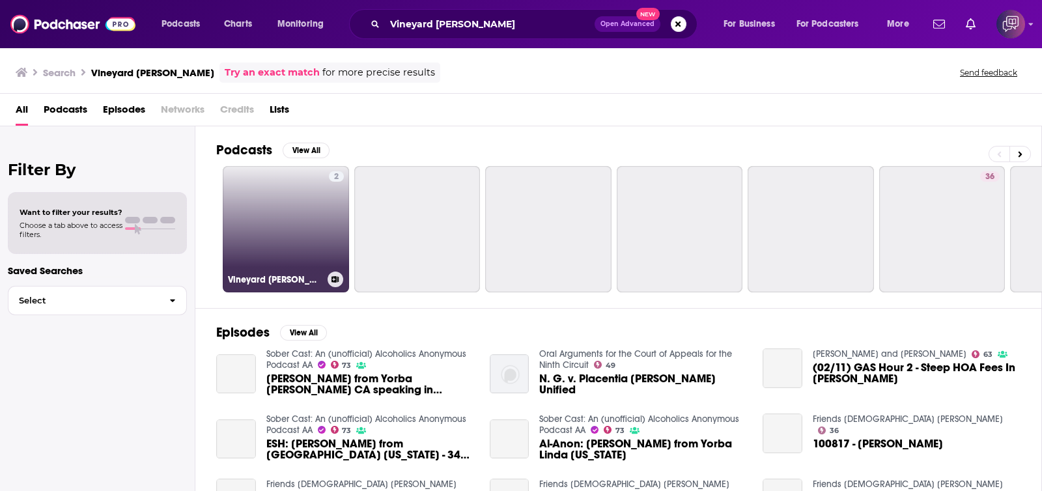
click at [307, 258] on link "2 Vineyard [PERSON_NAME]" at bounding box center [286, 229] width 126 height 126
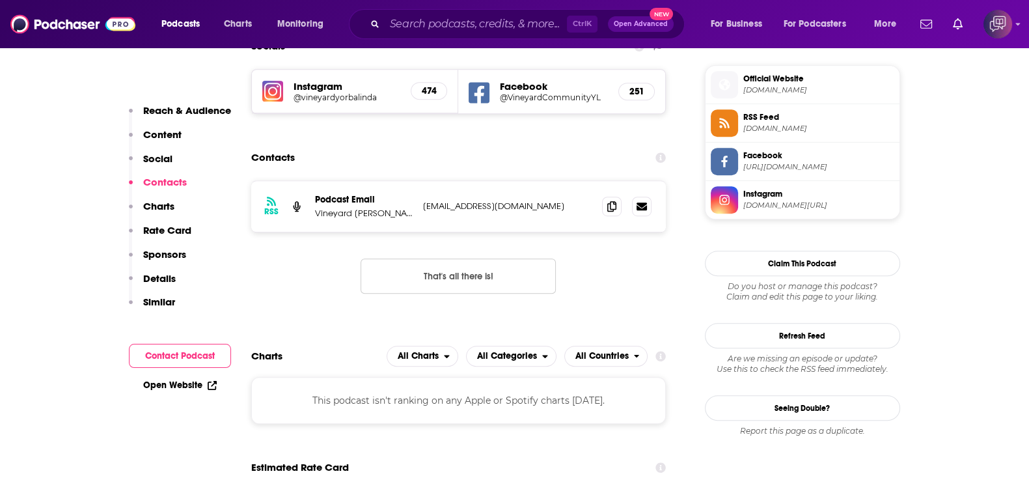
scroll to position [895, 0]
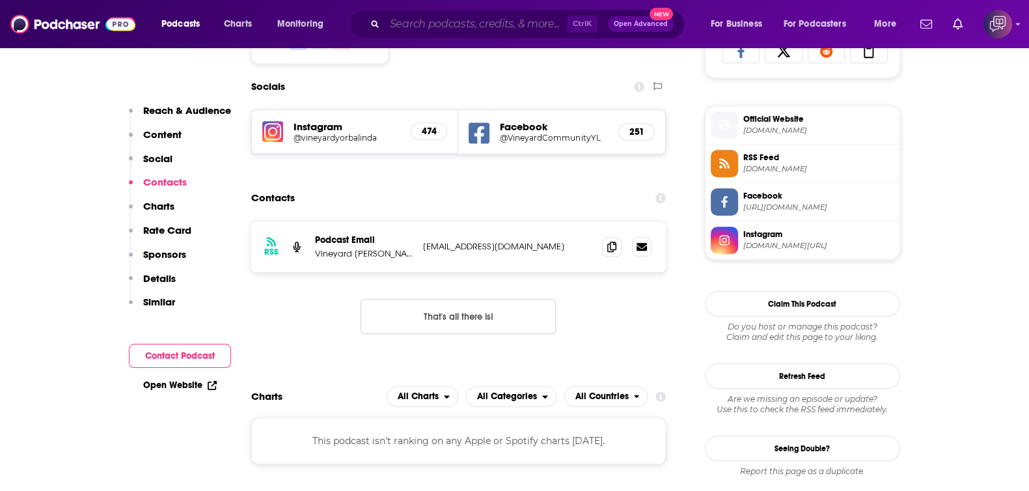
click at [525, 31] on input "Search podcasts, credits, & more..." at bounding box center [476, 24] width 182 height 21
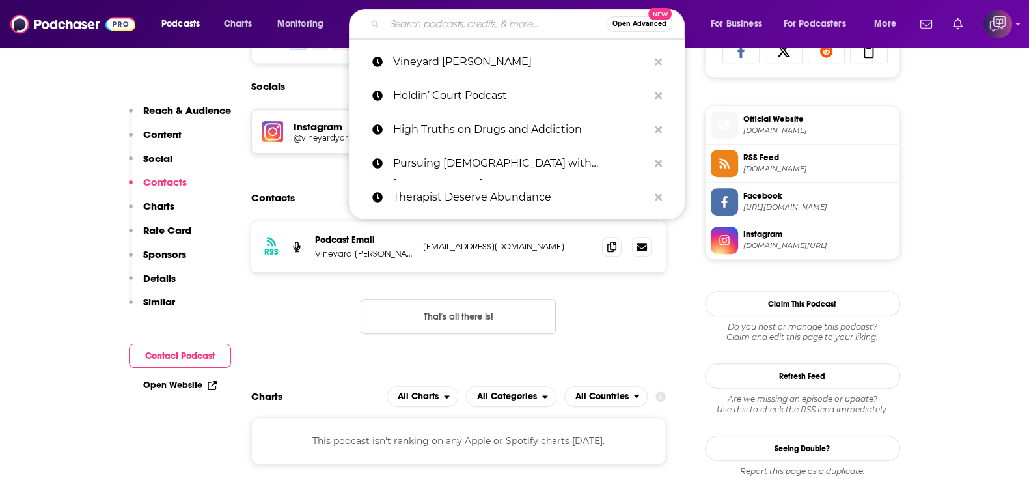
paste input "San Diego Magazine’s Happy Half Hour"
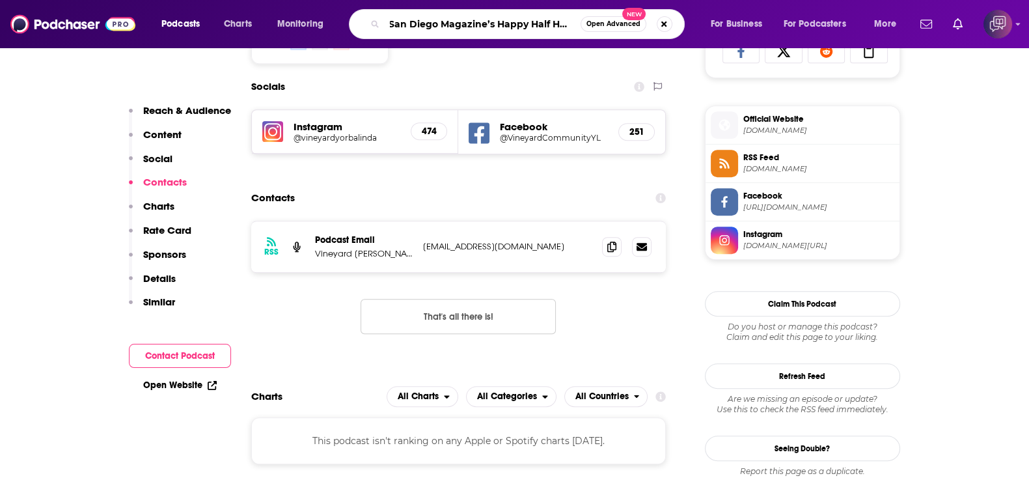
type input "San Diego Magazine’s Happy Half Hour"
click at [614, 25] on span "Open Advanced" at bounding box center [614, 24] width 54 height 7
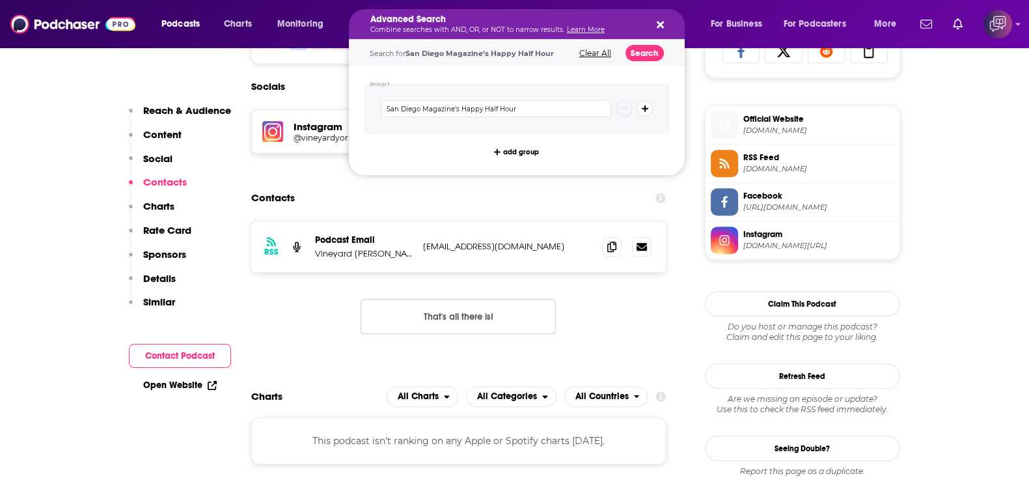
click at [662, 57] on div "Search for San Diego Magazine’s Happy Half Hour Clear All Search" at bounding box center [517, 53] width 336 height 27
click at [635, 45] on button "Search" at bounding box center [645, 53] width 38 height 16
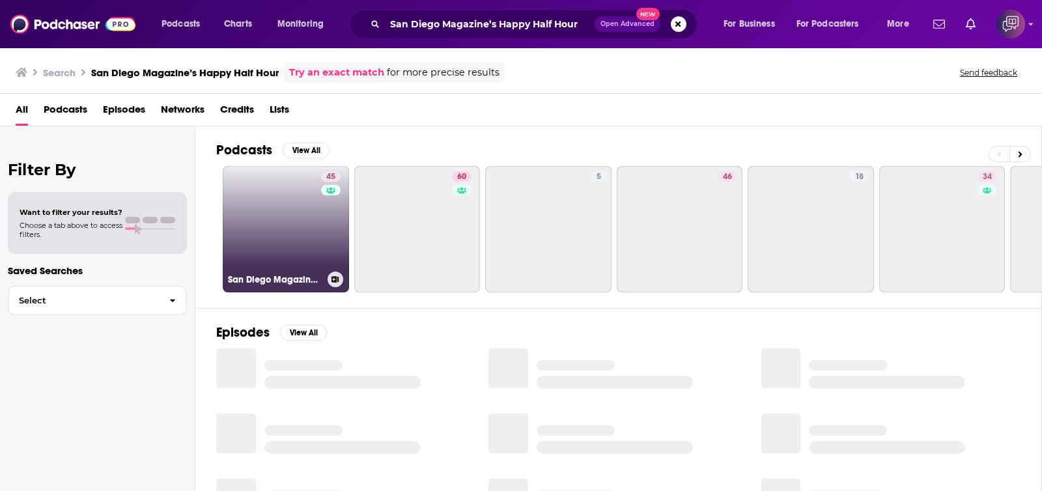
click at [270, 215] on link "45 San Diego Magazine's Happy Half Hour" at bounding box center [286, 229] width 126 height 126
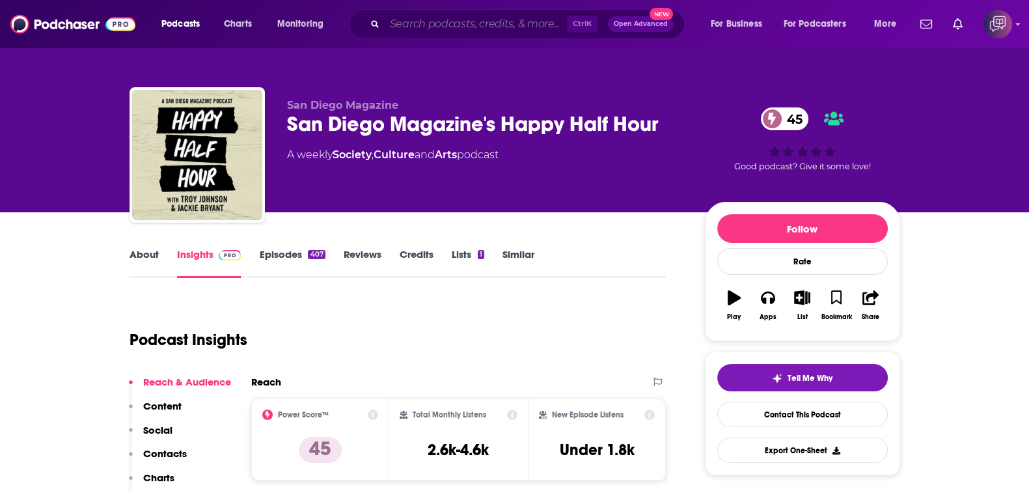
click at [479, 23] on input "Search podcasts, credits, & more..." at bounding box center [476, 24] width 182 height 21
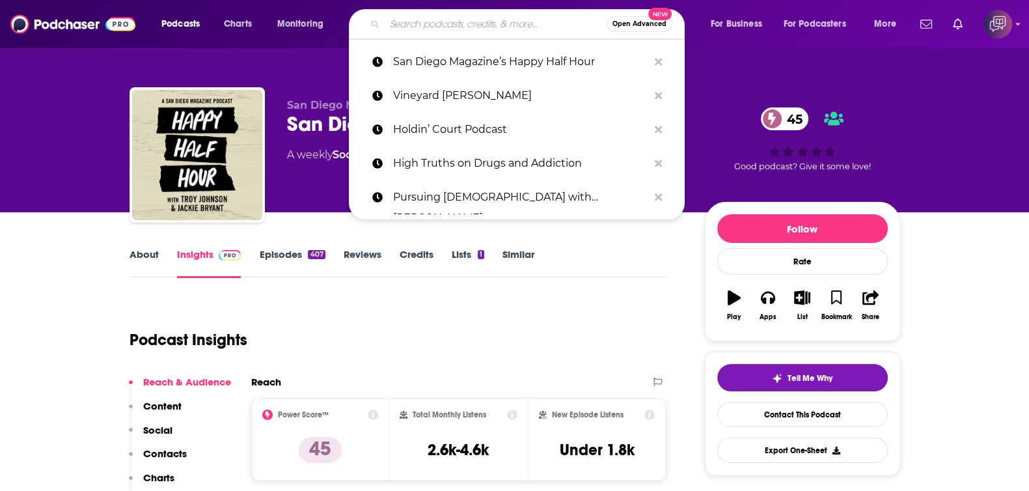
paste input "Locked On Ducks"
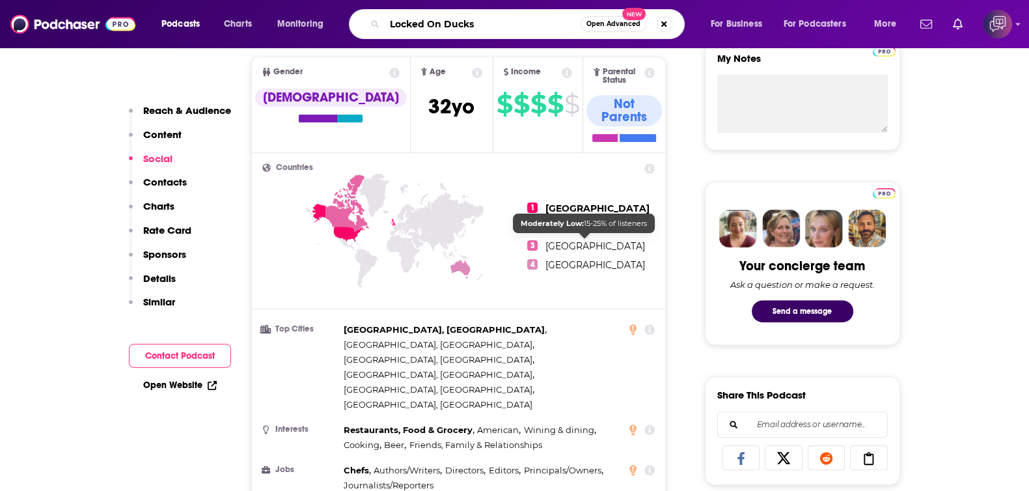
scroll to position [1139, 0]
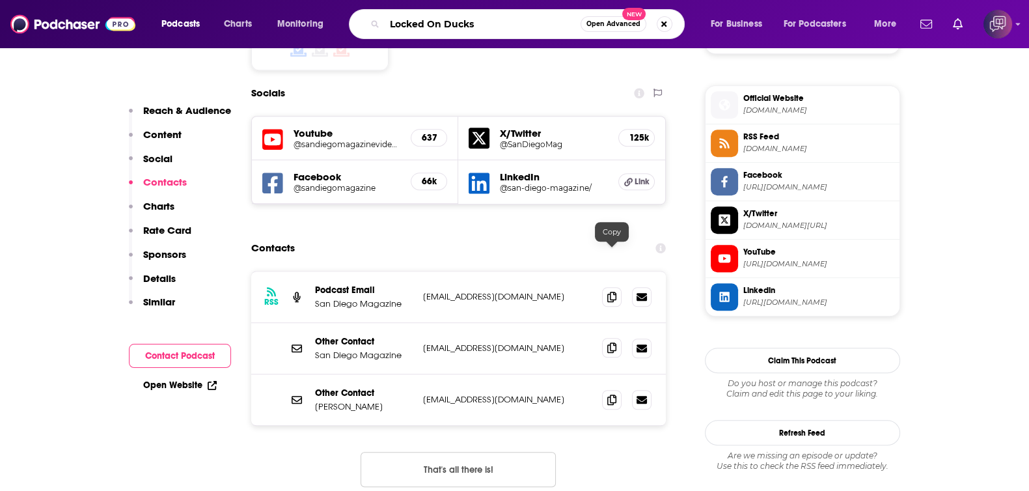
type input "Locked On Ducks"
click at [613, 342] on icon at bounding box center [611, 347] width 9 height 10
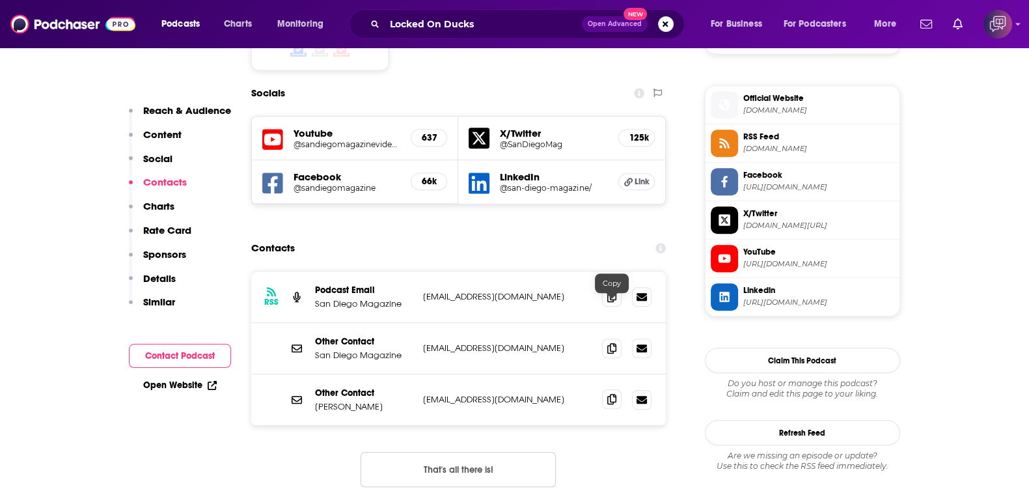
click at [617, 389] on span at bounding box center [612, 399] width 20 height 20
click at [600, 27] on span "Open Advanced" at bounding box center [615, 24] width 54 height 7
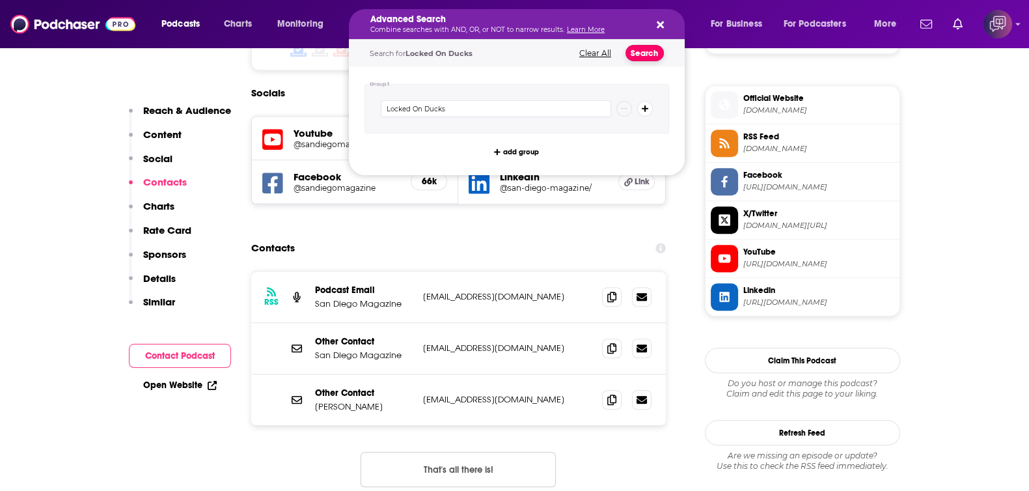
click at [641, 57] on button "Search" at bounding box center [645, 53] width 38 height 16
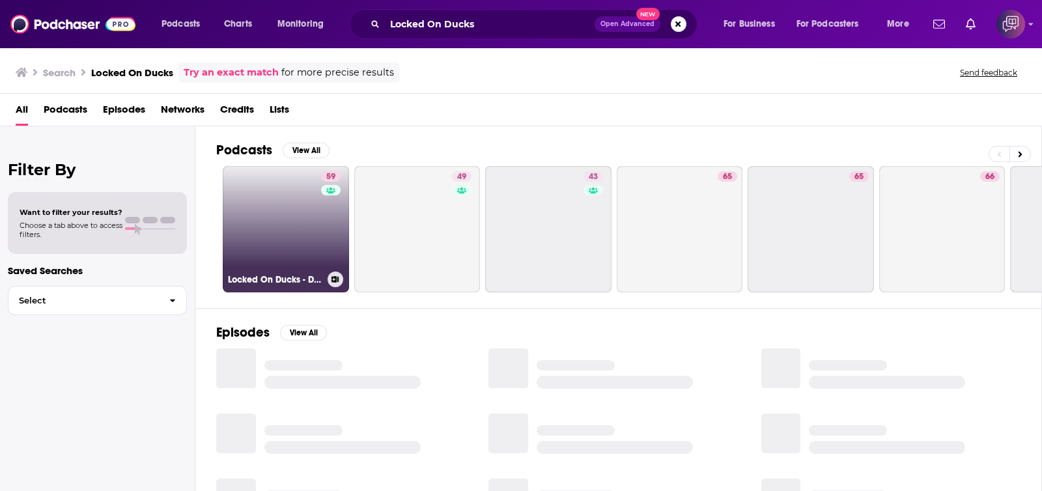
click at [283, 243] on link "59 Locked On Ducks - Daily Podcast On [US_STATE] Ducks" at bounding box center [286, 229] width 126 height 126
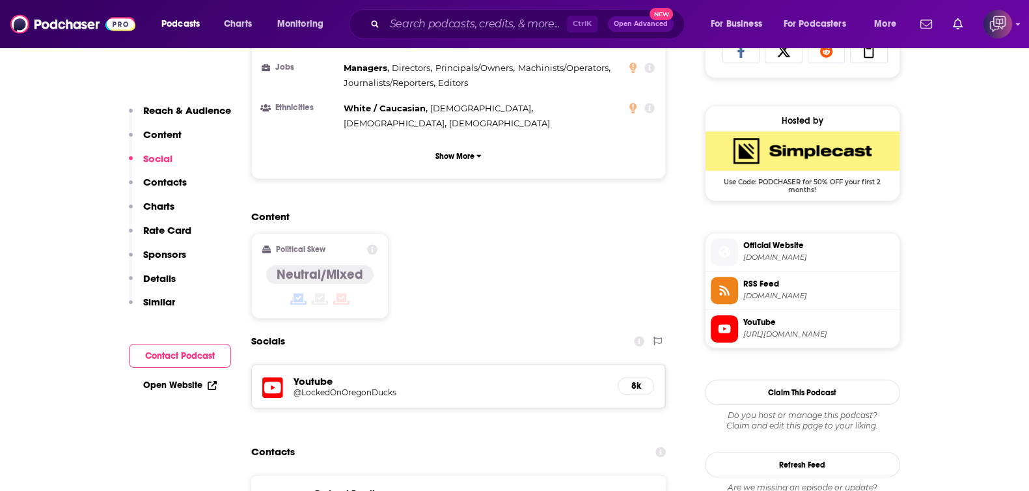
scroll to position [977, 0]
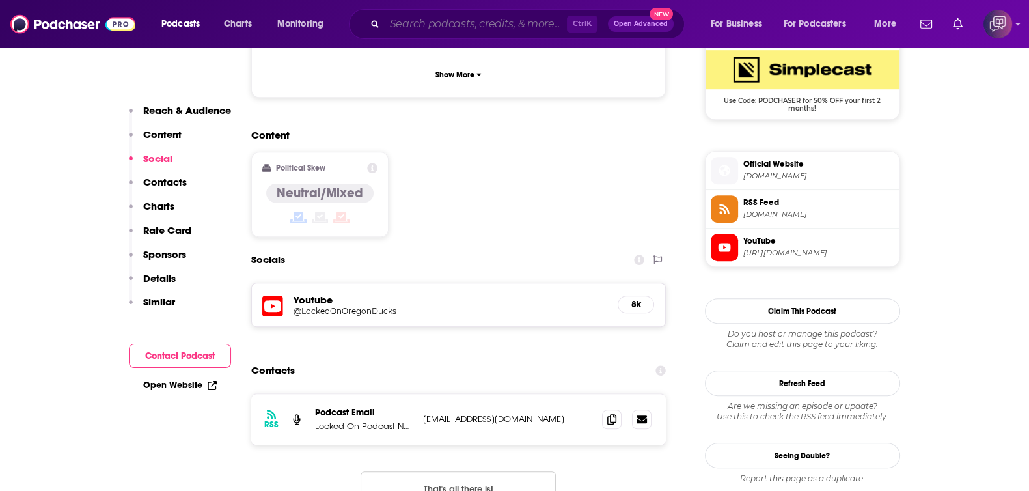
click at [405, 29] on input "Search podcasts, credits, & more..." at bounding box center [476, 24] width 182 height 21
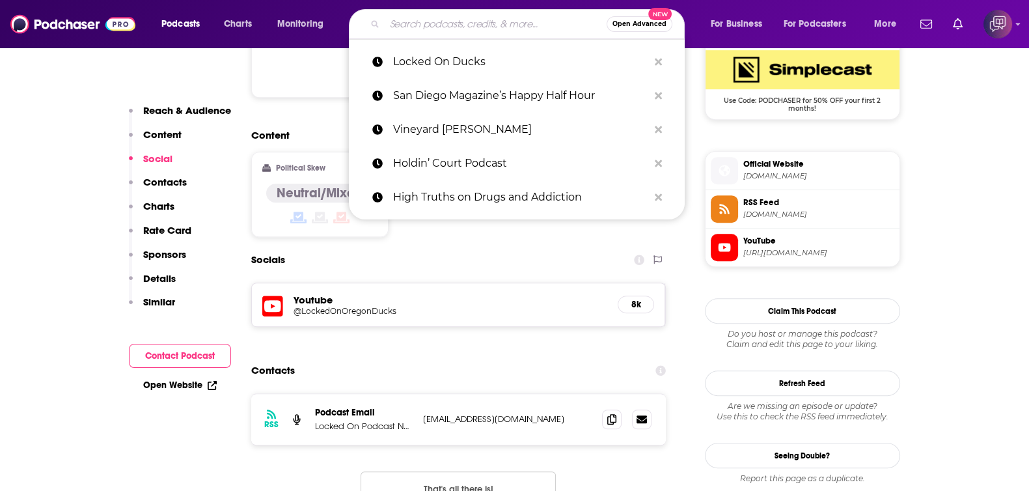
paste input "Best Friends with [PERSON_NAME] and [PERSON_NAME]"
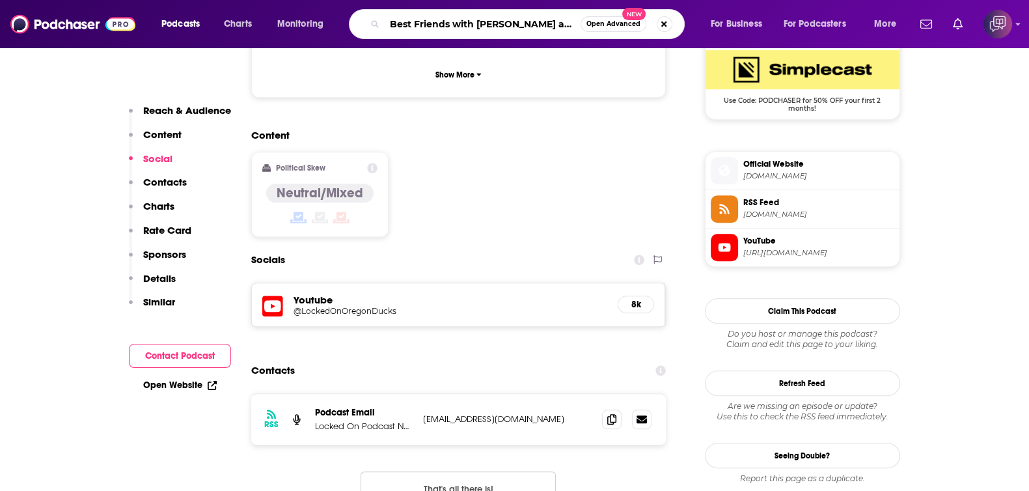
scroll to position [0, 57]
type input "Best Friends with [PERSON_NAME] and [PERSON_NAME]"
click at [622, 19] on button "Open Advanced New" at bounding box center [614, 24] width 66 height 16
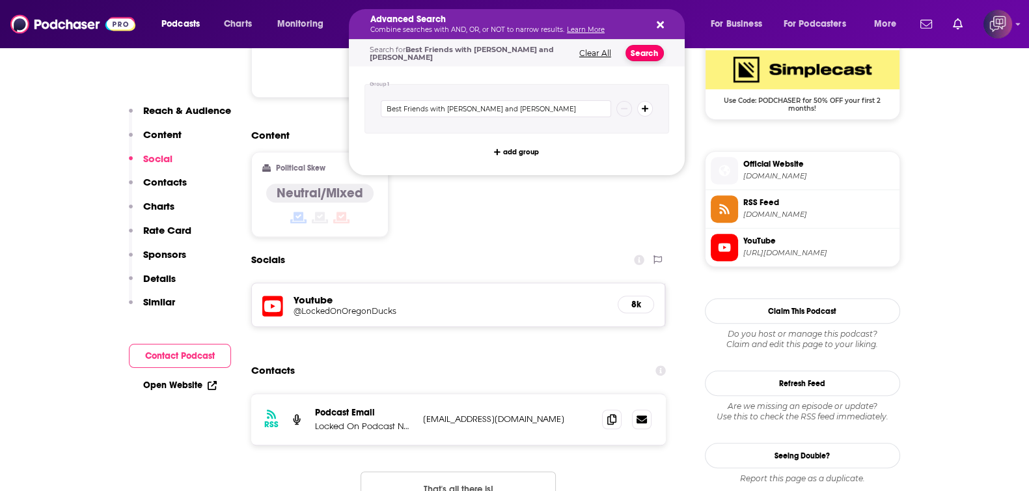
click at [654, 53] on button "Search" at bounding box center [645, 53] width 38 height 16
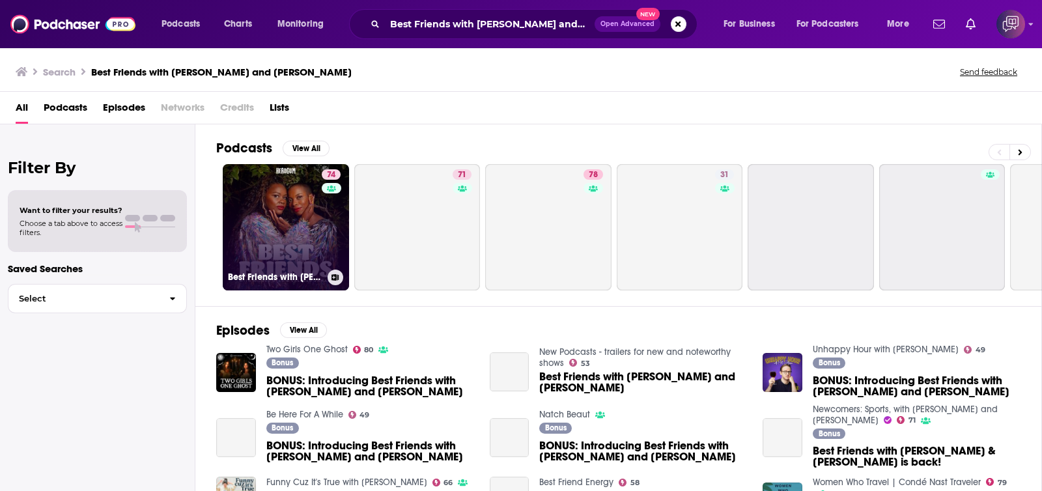
click at [283, 217] on link "74 Best Friends with [PERSON_NAME] and [PERSON_NAME]" at bounding box center [286, 227] width 126 height 126
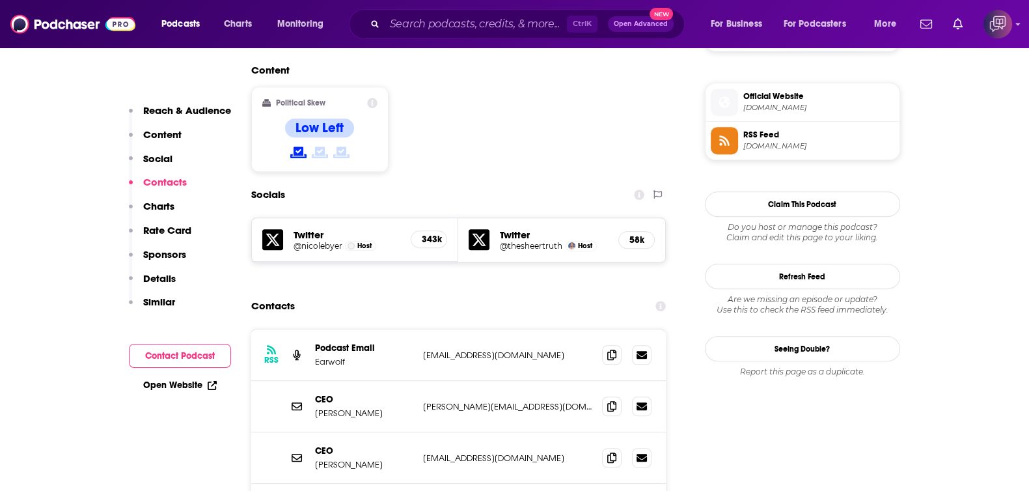
scroll to position [1139, 0]
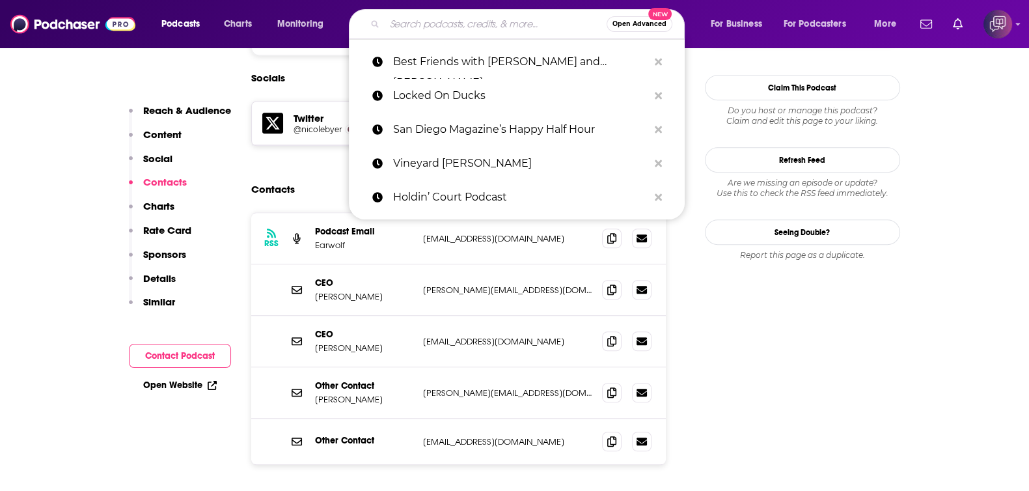
click at [514, 31] on input "Search podcasts, credits, & more..." at bounding box center [496, 24] width 222 height 21
paste input "Juego De Asesinos Podcast"
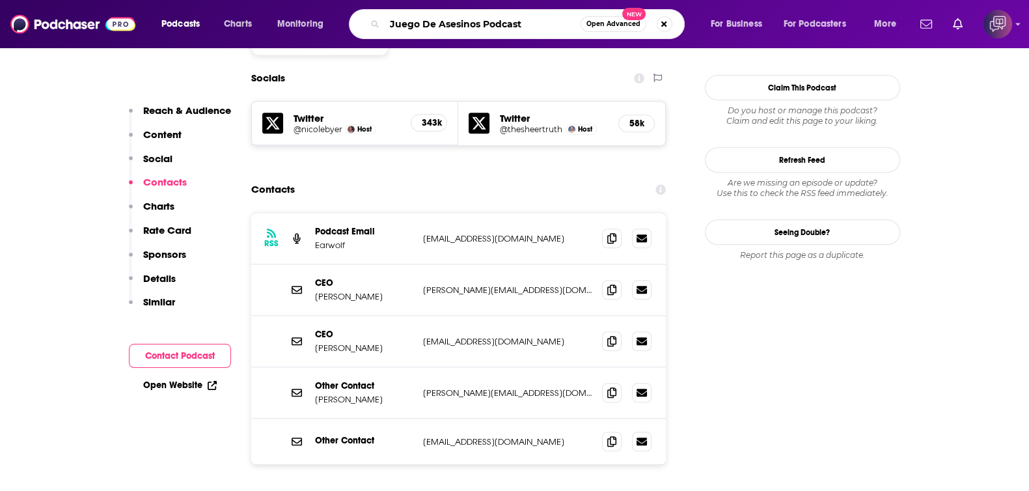
click at [579, 31] on input "Juego De Asesinos Podcast" at bounding box center [483, 24] width 196 height 21
type input "Juego De Asesinos Podcast"
click at [596, 33] on div "Juego De Asesinos Podcast Open Advanced New" at bounding box center [517, 24] width 336 height 30
click at [607, 26] on span "Open Advanced" at bounding box center [614, 24] width 54 height 7
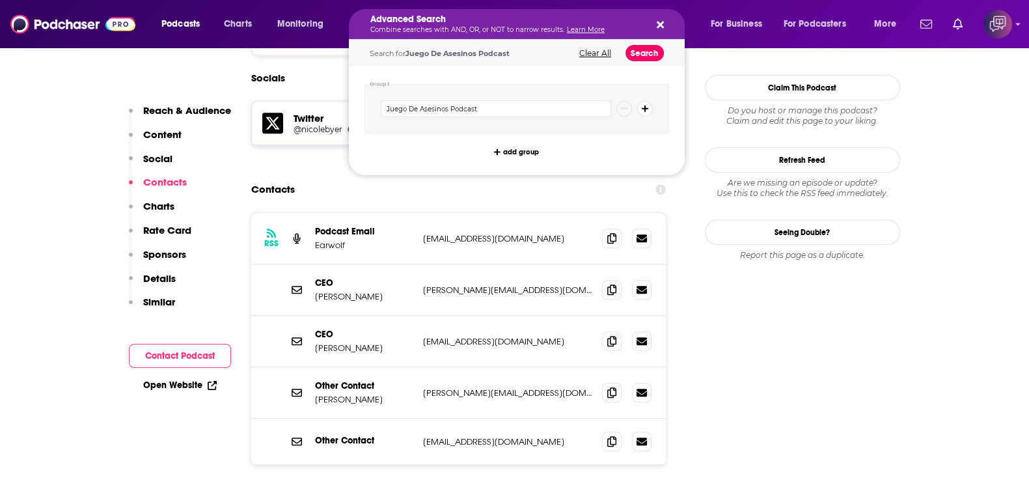
click at [636, 54] on button "Search" at bounding box center [645, 53] width 38 height 16
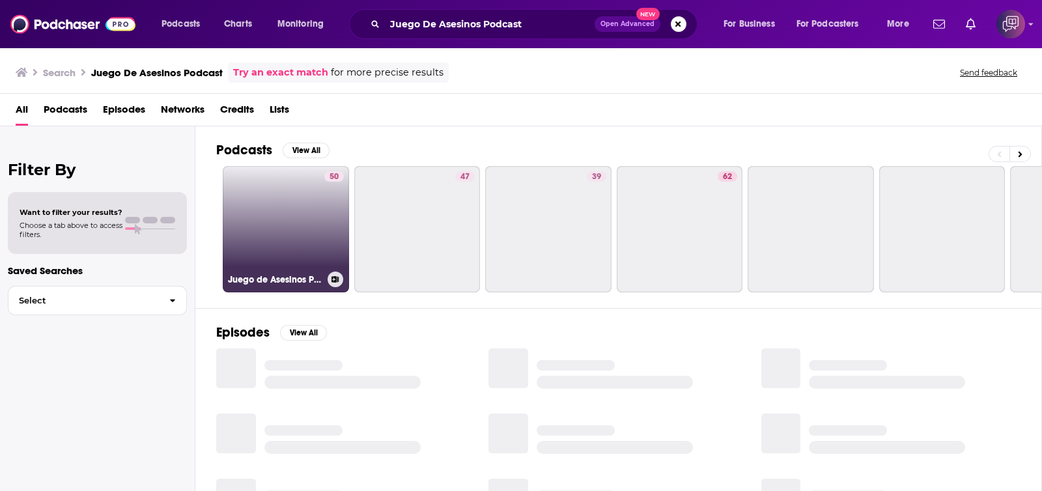
click at [301, 245] on link "50 Juego de Asesinos Podcast" at bounding box center [286, 229] width 126 height 126
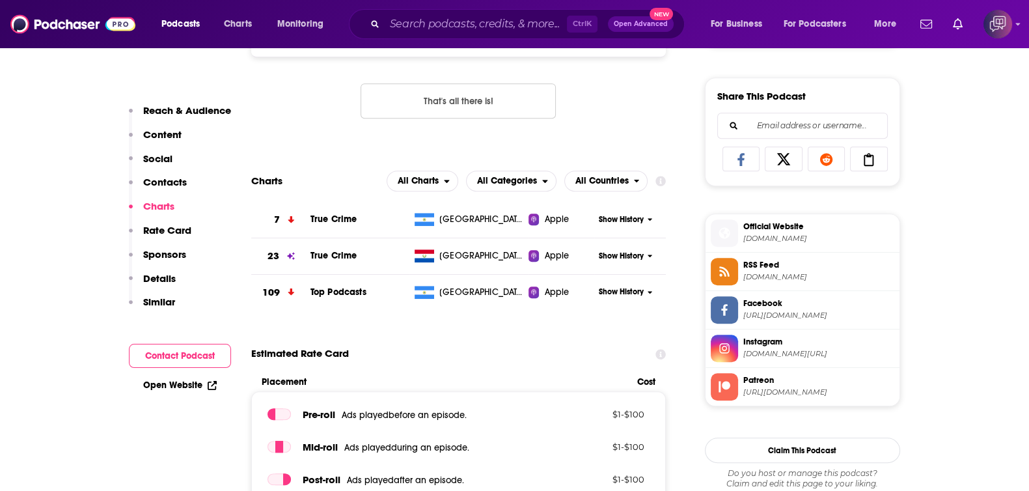
scroll to position [488, 0]
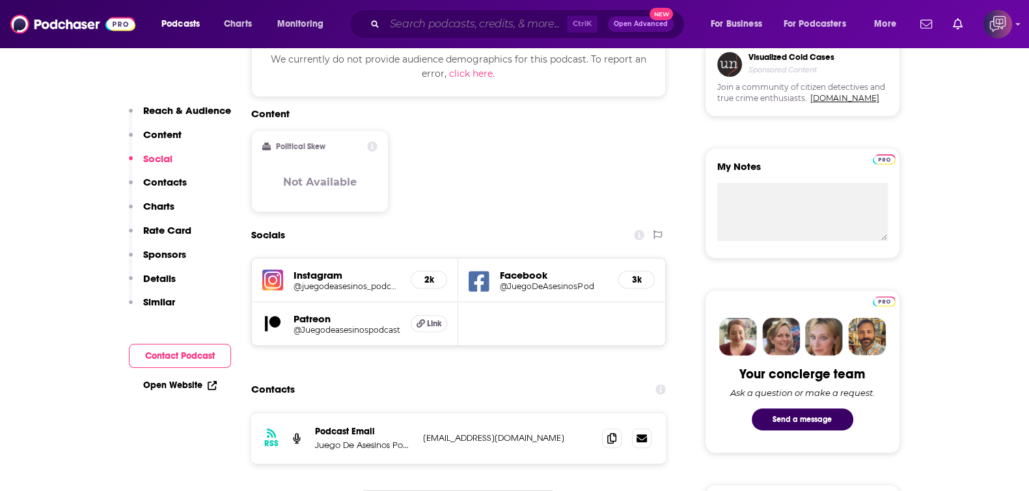
click at [437, 33] on input "Search podcasts, credits, & more..." at bounding box center [476, 24] width 182 height 21
paste input "Dumb Blonde"
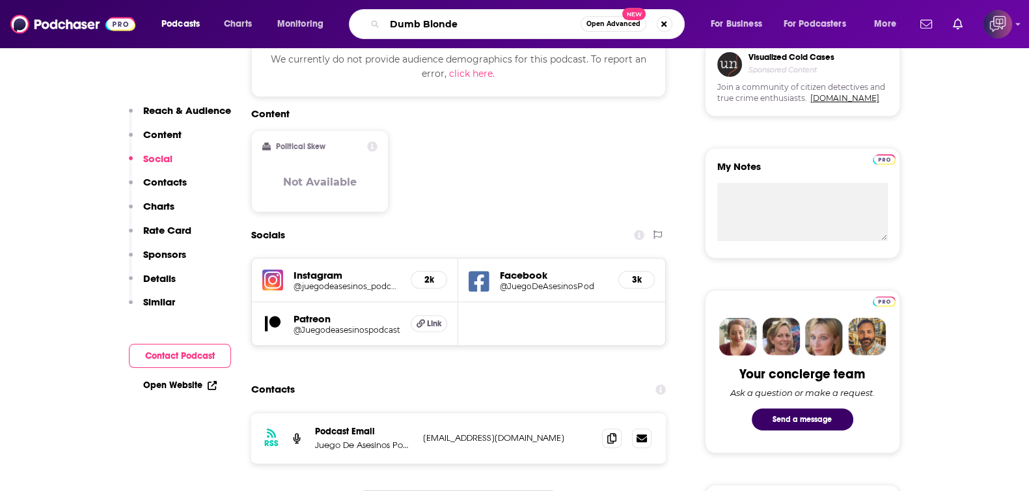
type input "Dumb Blonde"
click at [607, 25] on span "Open Advanced" at bounding box center [614, 24] width 54 height 7
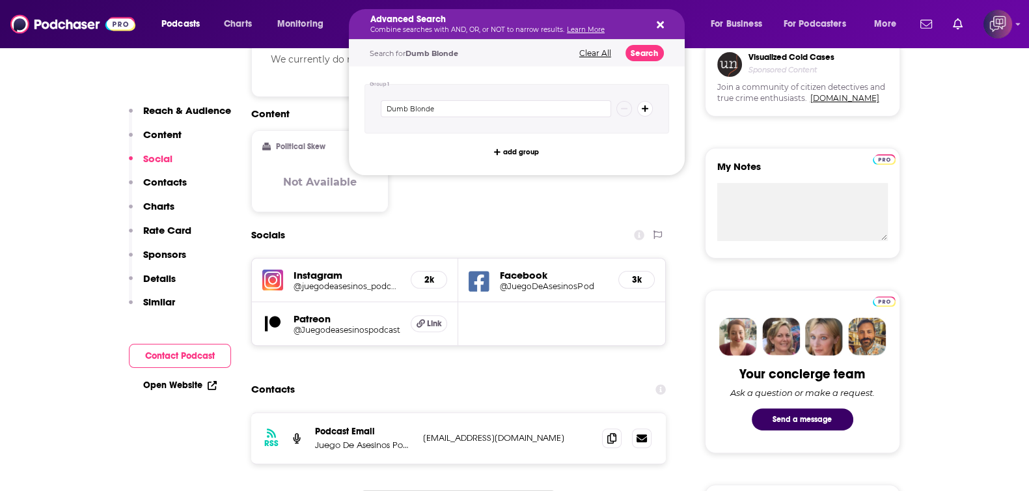
click at [661, 60] on div "Search for Dumb Blonde Clear All Search" at bounding box center [517, 53] width 336 height 27
click at [654, 57] on button "Search" at bounding box center [645, 53] width 38 height 16
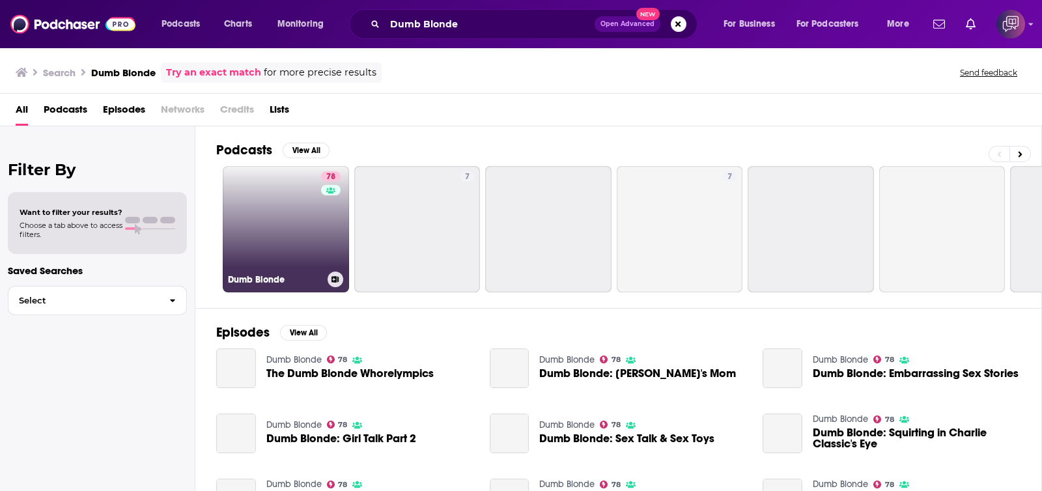
click at [301, 217] on link "78 Dumb Blonde" at bounding box center [286, 229] width 126 height 126
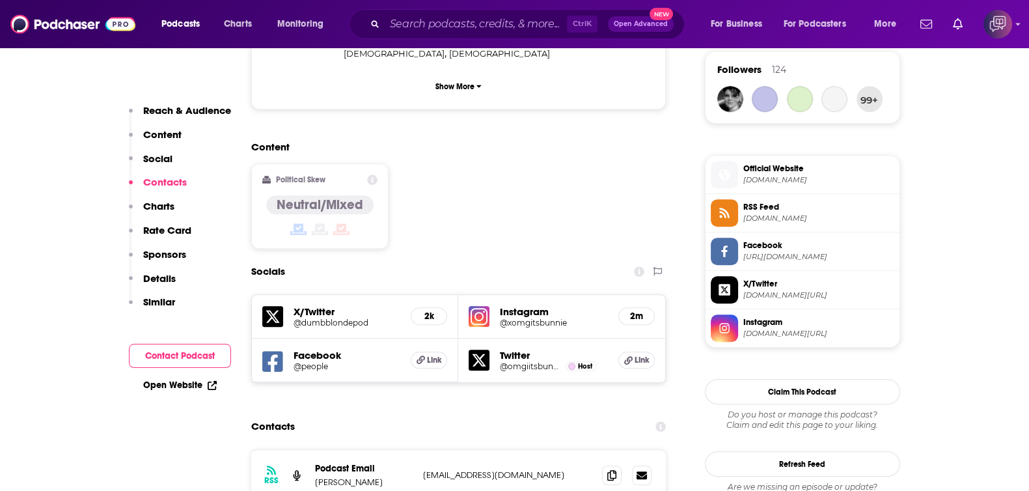
scroll to position [1057, 0]
